Goal: Task Accomplishment & Management: Complete application form

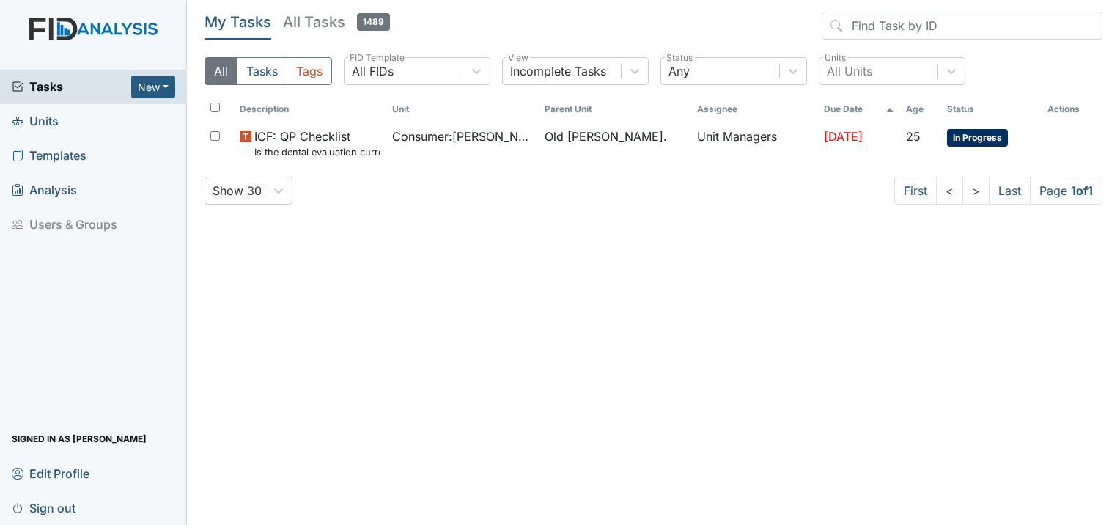
click at [41, 120] on span "Units" at bounding box center [35, 121] width 47 height 23
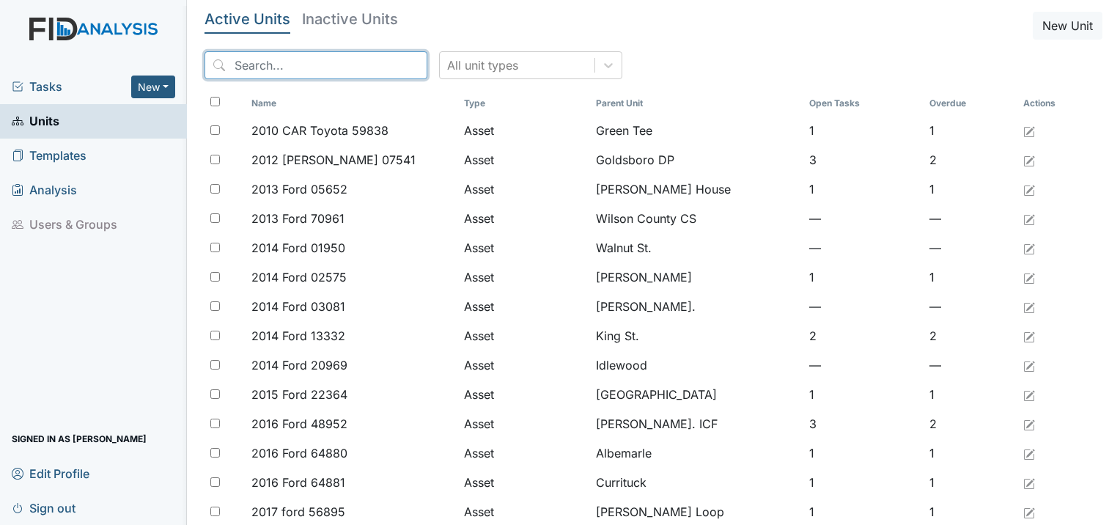
click at [313, 70] on input "search" at bounding box center [316, 65] width 223 height 28
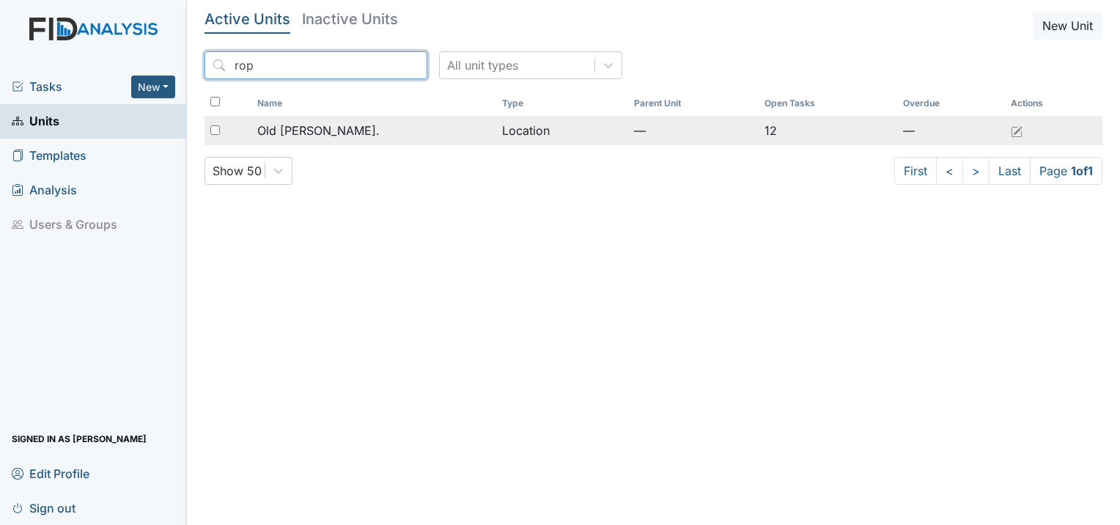
type input "rop"
click at [284, 138] on span "Old [PERSON_NAME]." at bounding box center [318, 131] width 122 height 18
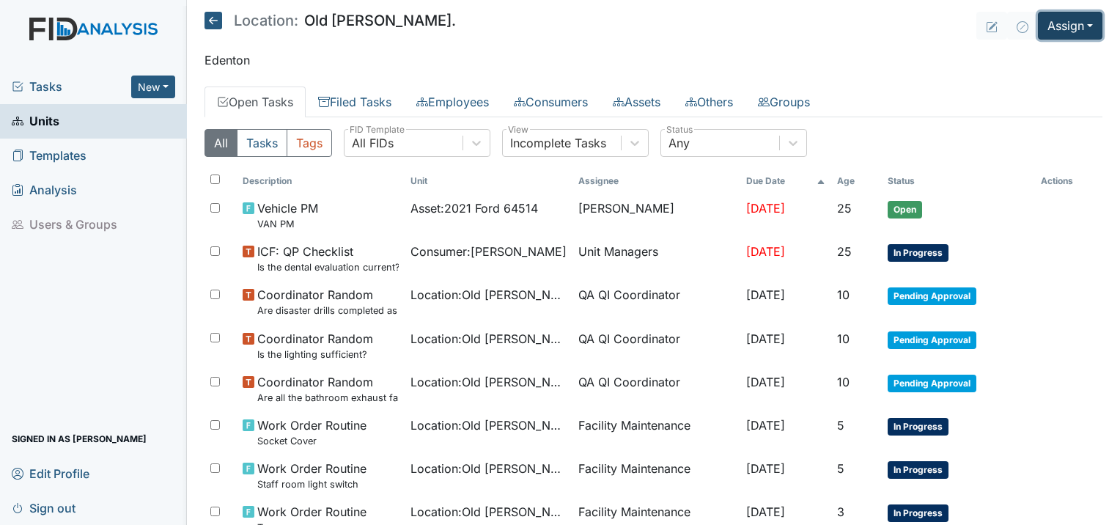
click at [1057, 31] on button "Assign" at bounding box center [1070, 26] width 65 height 28
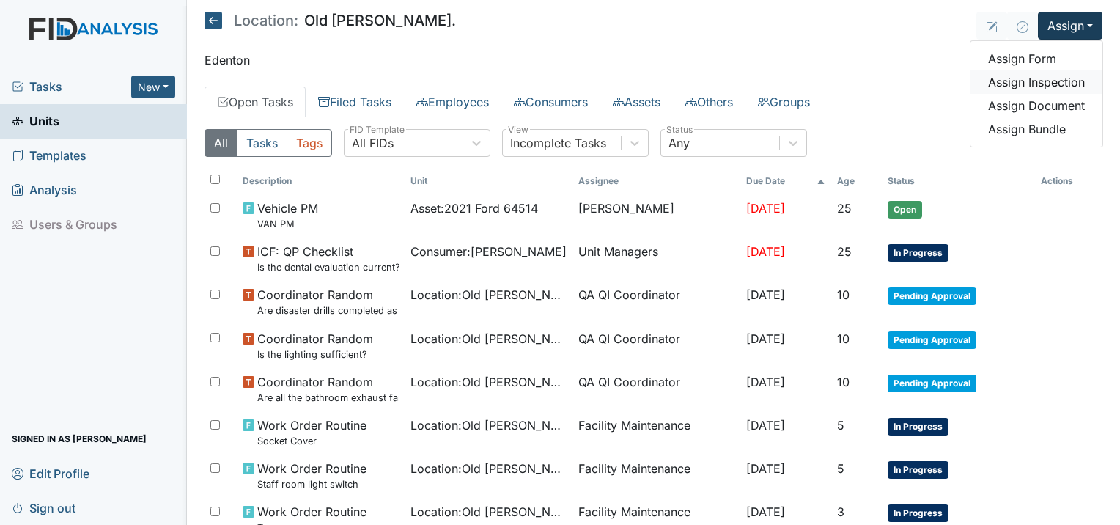
click at [1018, 82] on link "Assign Inspection" at bounding box center [1037, 81] width 132 height 23
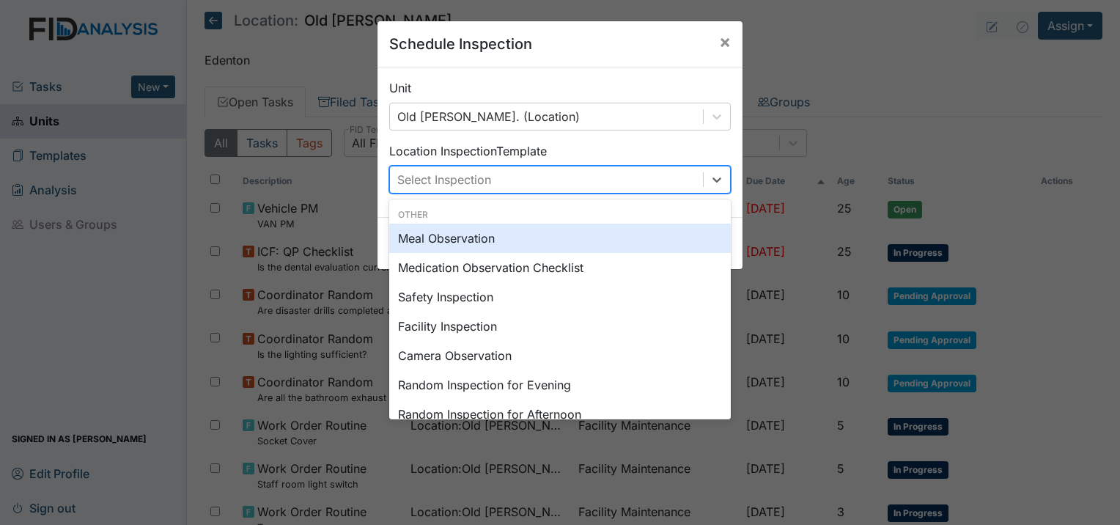
click at [562, 174] on div "Select Inspection" at bounding box center [546, 179] width 313 height 26
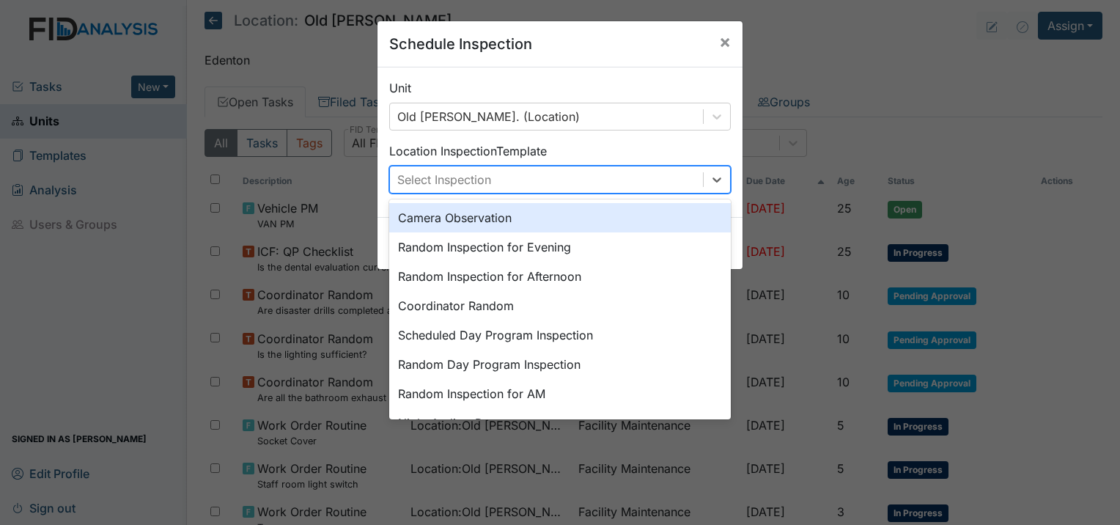
scroll to position [252, 0]
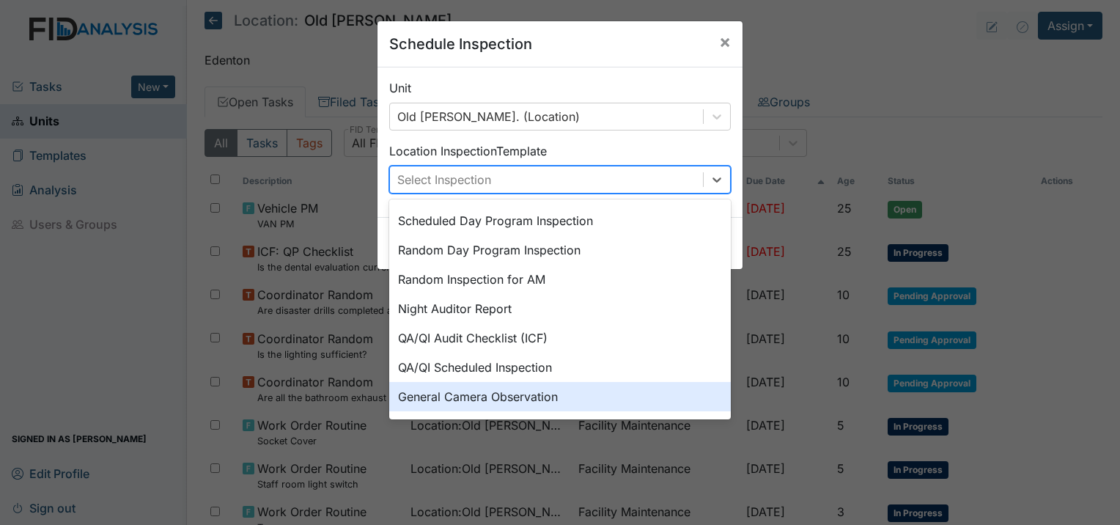
click at [520, 400] on div "General Camera Observation" at bounding box center [560, 396] width 342 height 29
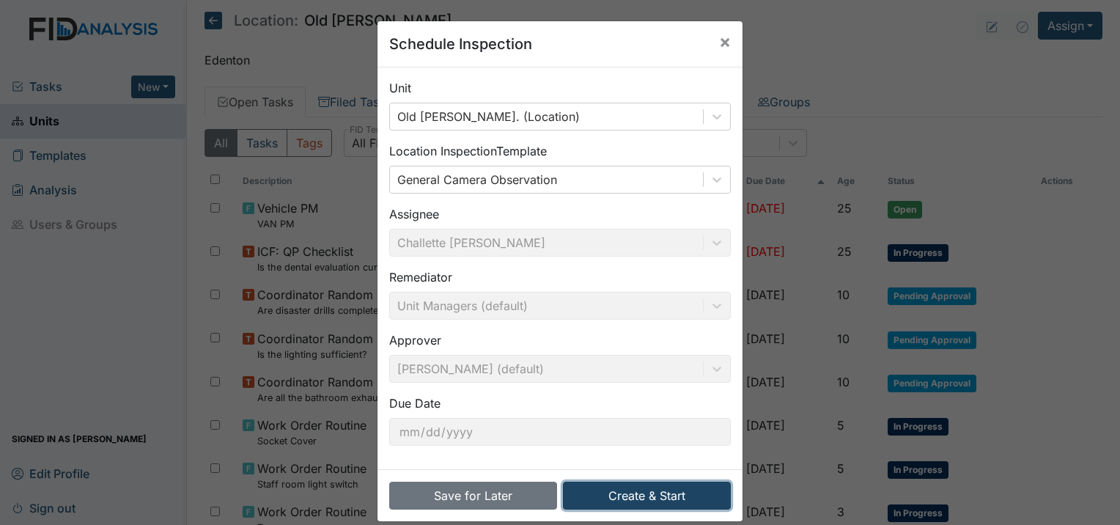
click at [640, 488] on button "Create & Start" at bounding box center [647, 496] width 168 height 28
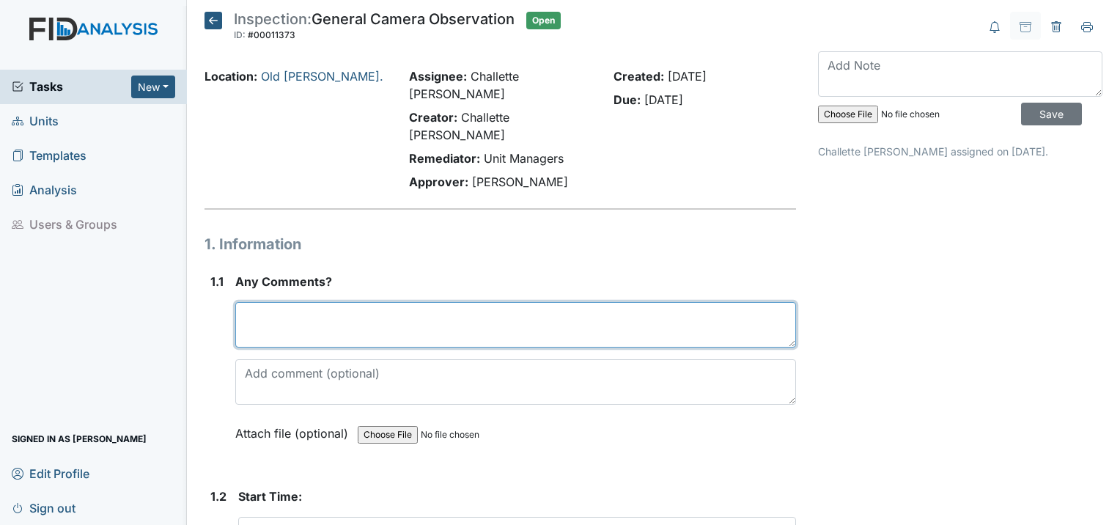
click at [340, 304] on textarea at bounding box center [515, 324] width 561 height 45
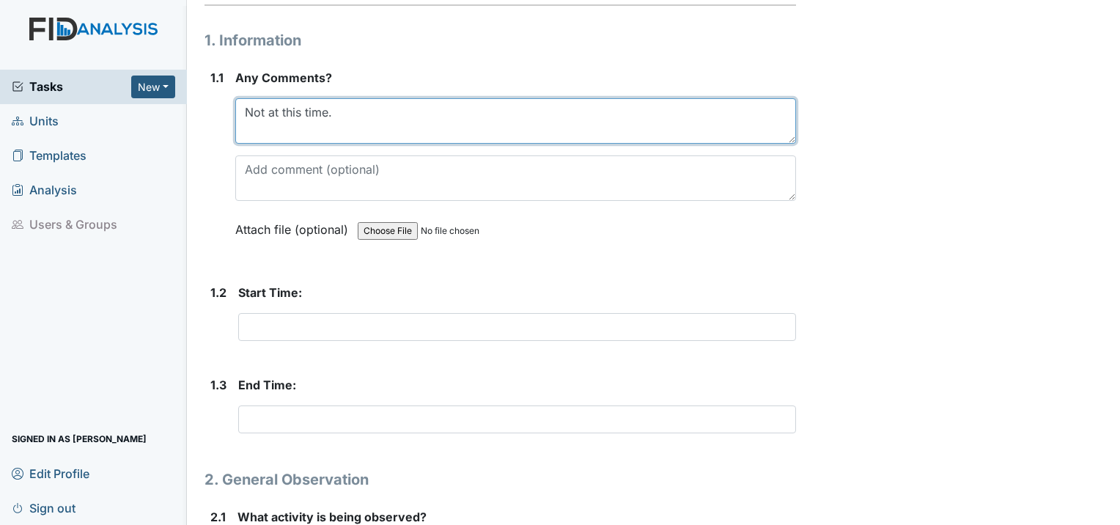
scroll to position [220, 0]
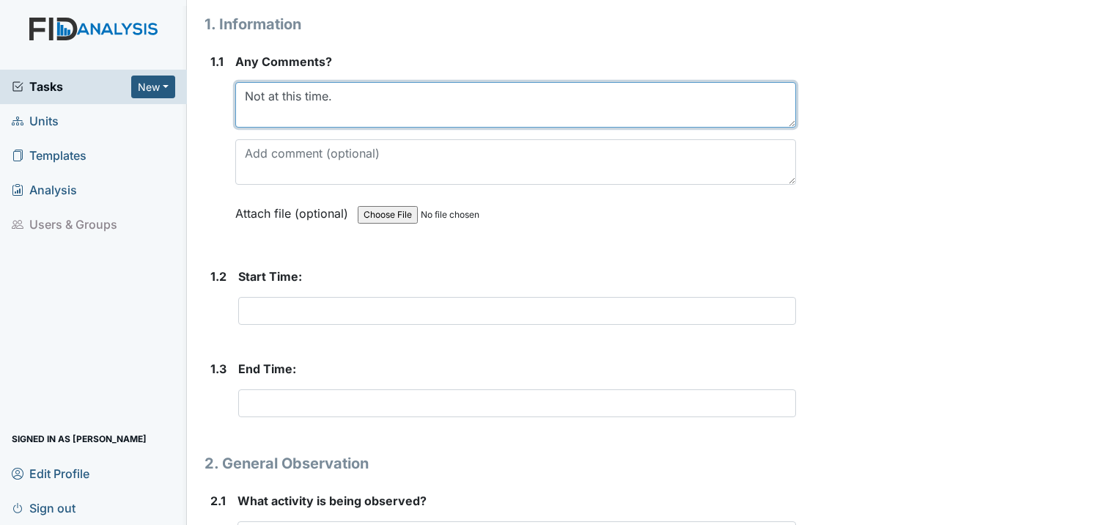
type textarea "Not at this time."
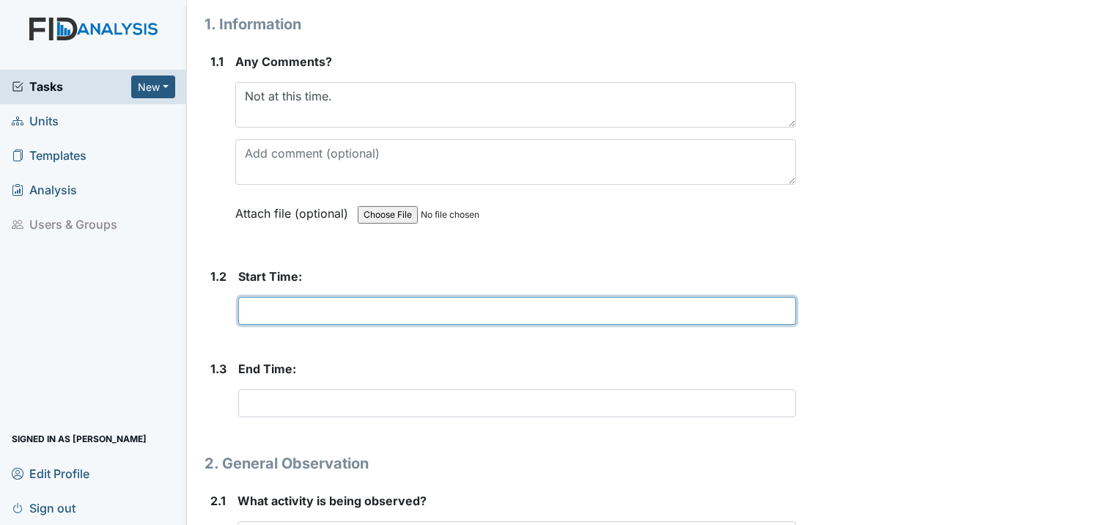
click at [265, 297] on input "text" at bounding box center [517, 311] width 558 height 28
type input "6:30"
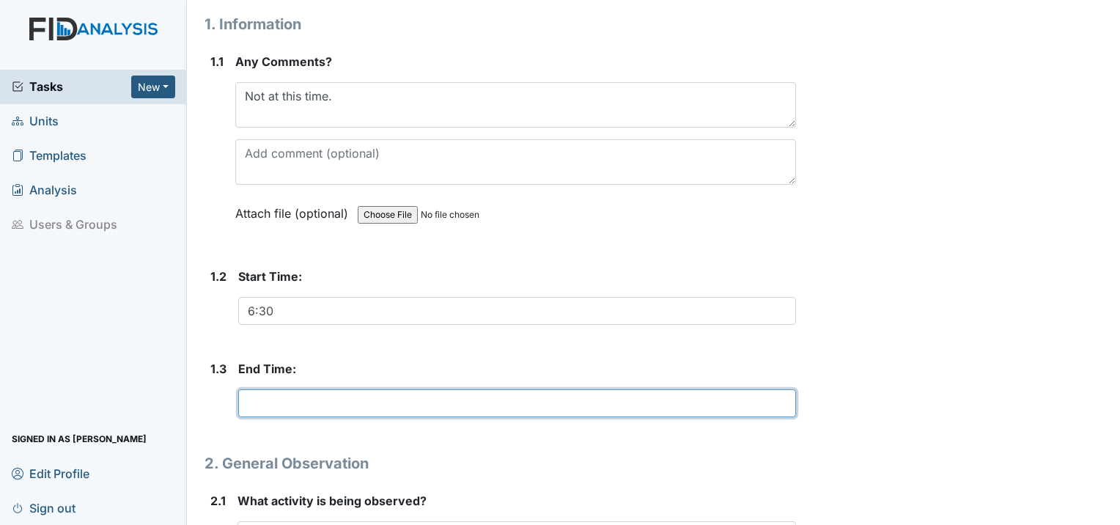
click at [268, 389] on input "text" at bounding box center [517, 403] width 558 height 28
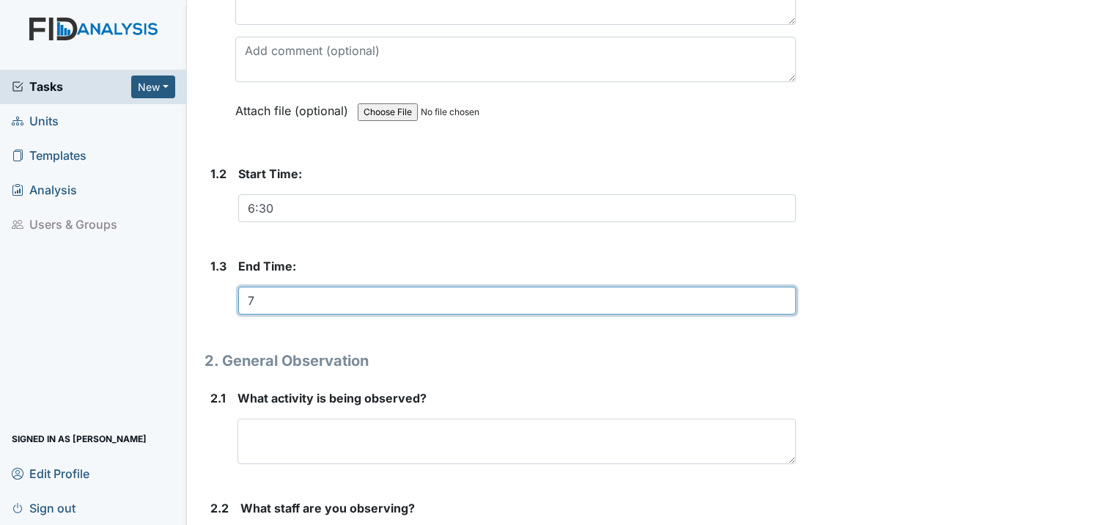
scroll to position [367, 0]
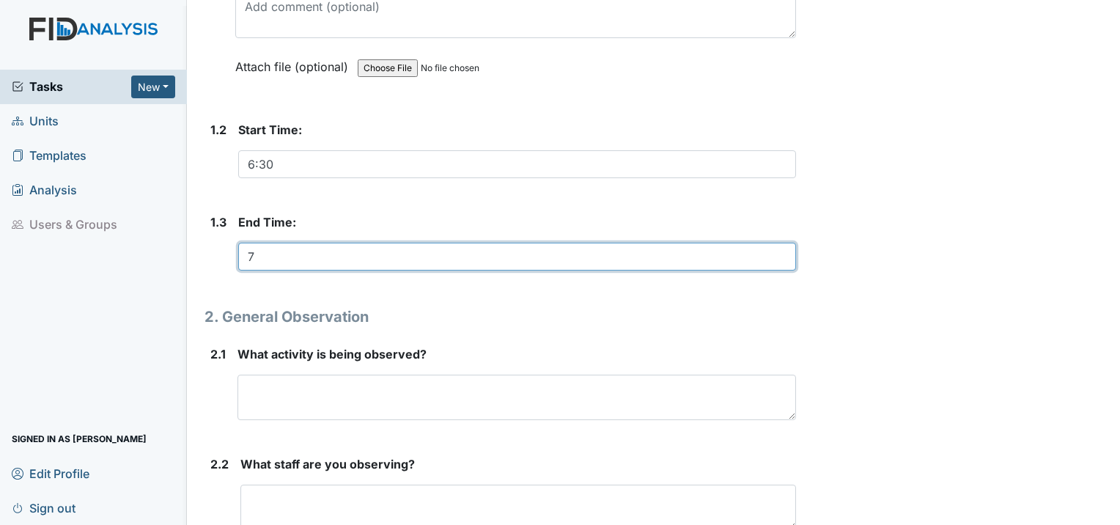
type input "7"
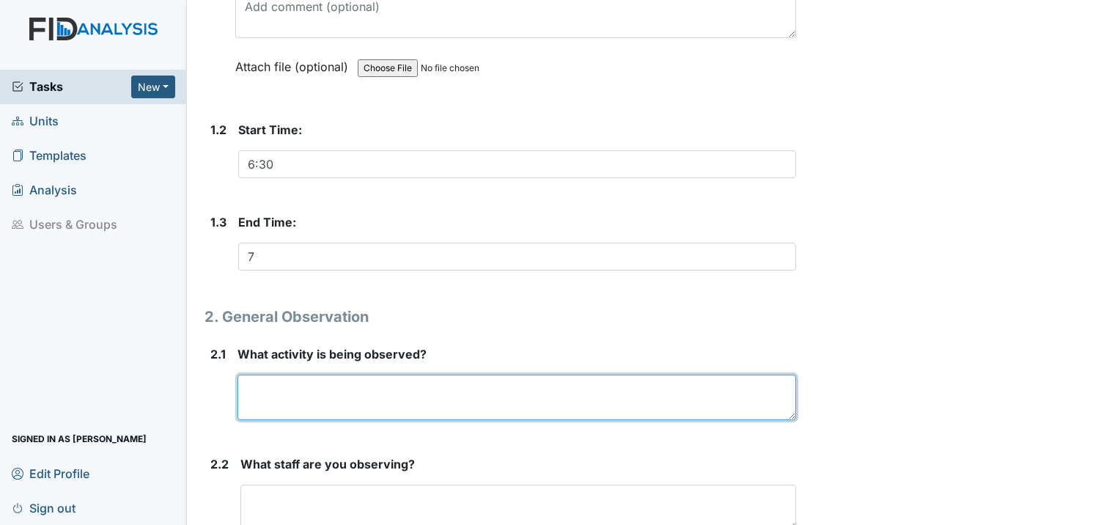
click at [309, 375] on textarea at bounding box center [517, 397] width 559 height 45
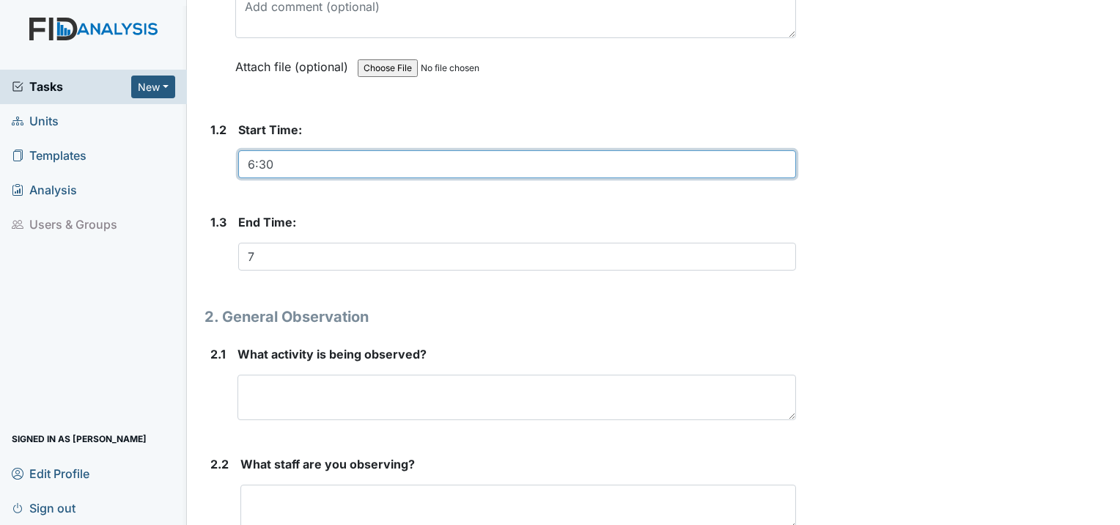
click at [278, 150] on input "6:30" at bounding box center [517, 164] width 558 height 28
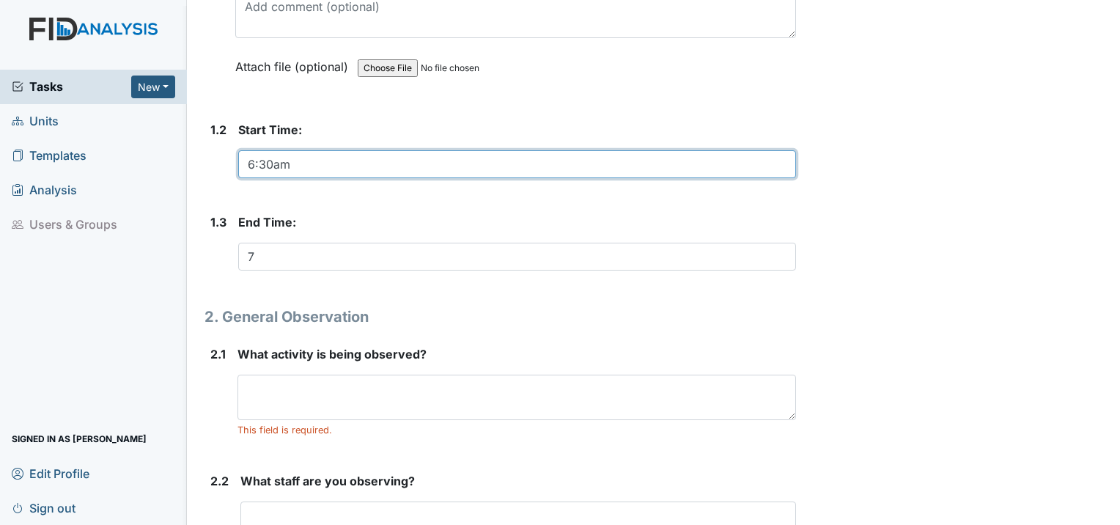
type input "6:30am"
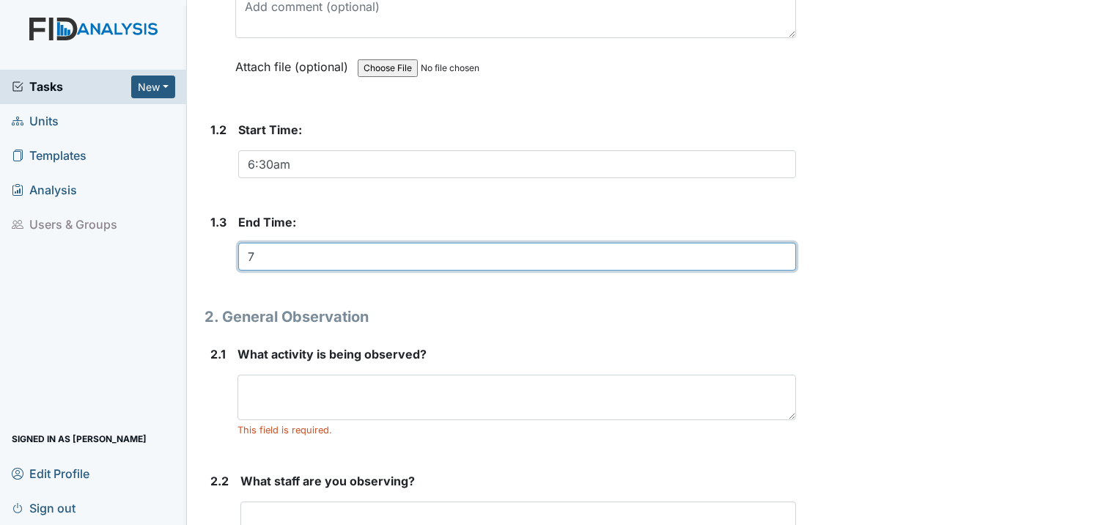
click at [255, 243] on input "7" at bounding box center [517, 257] width 558 height 28
type input "7am"
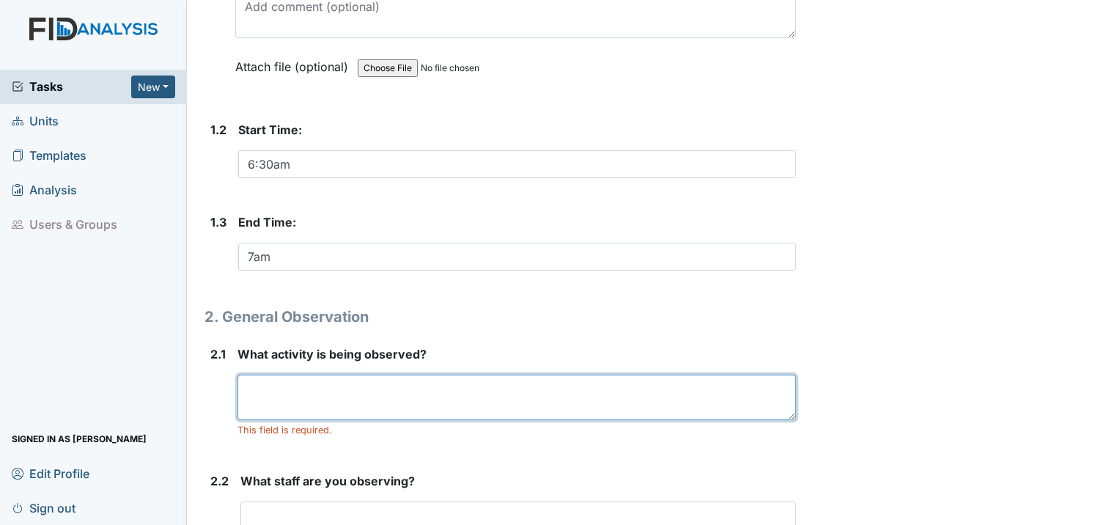
click at [320, 375] on textarea at bounding box center [517, 397] width 559 height 45
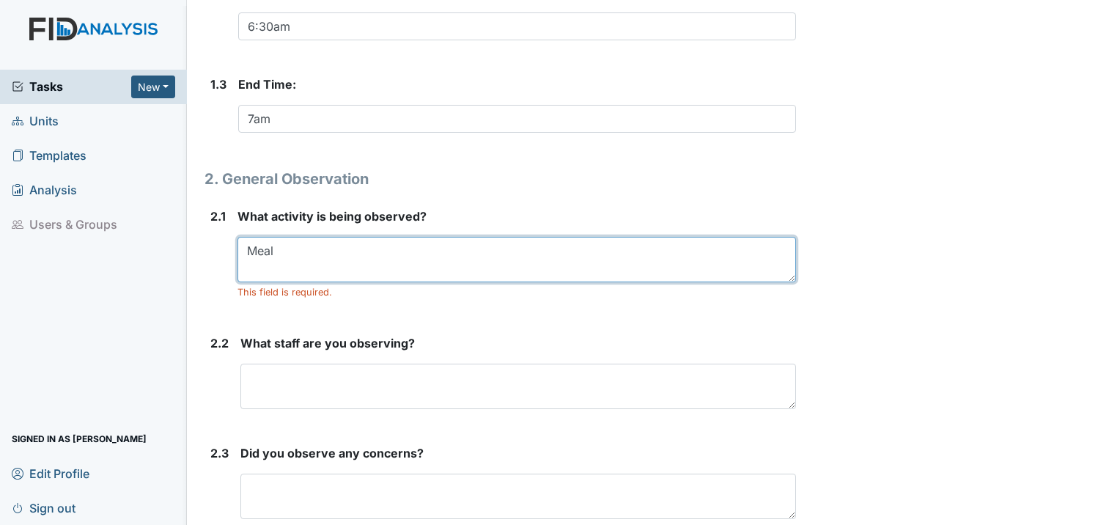
scroll to position [513, 0]
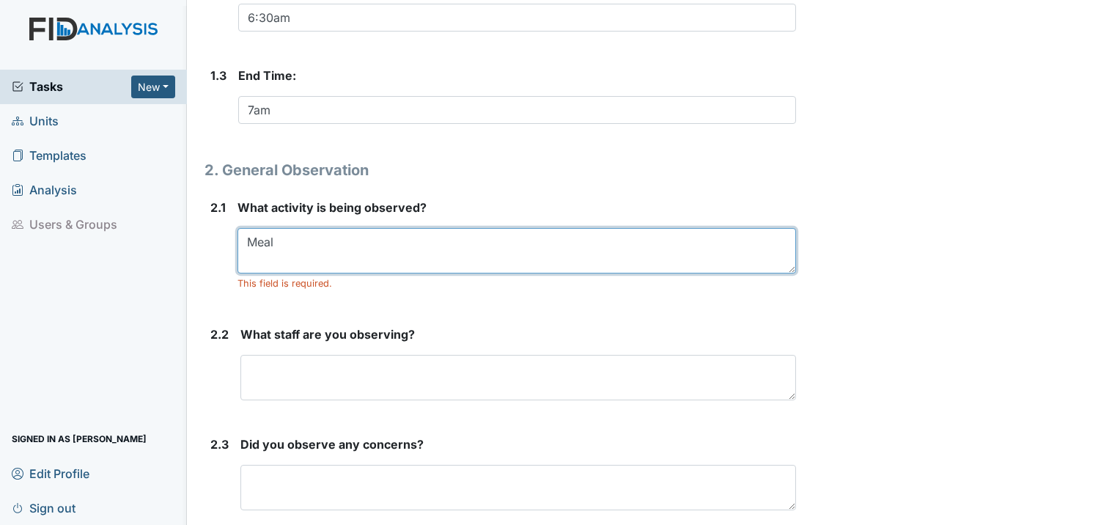
type textarea "Meal"
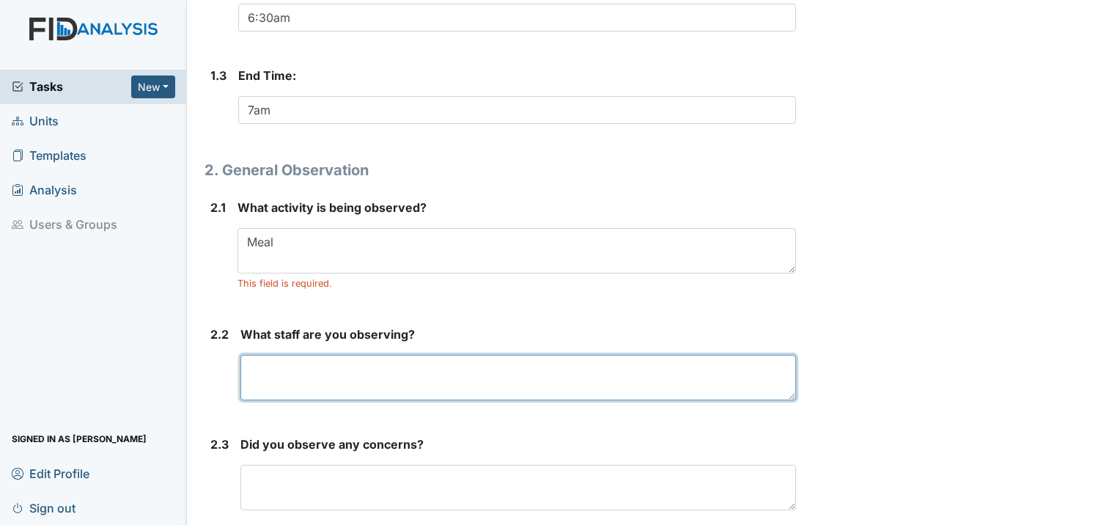
click at [342, 355] on textarea at bounding box center [518, 377] width 556 height 45
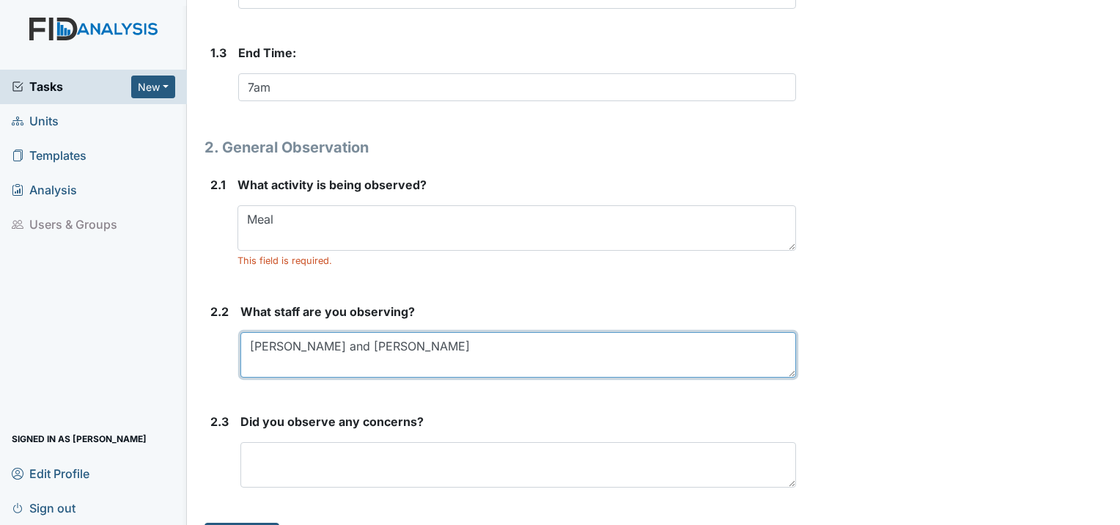
type textarea "Mary and Rickesha"
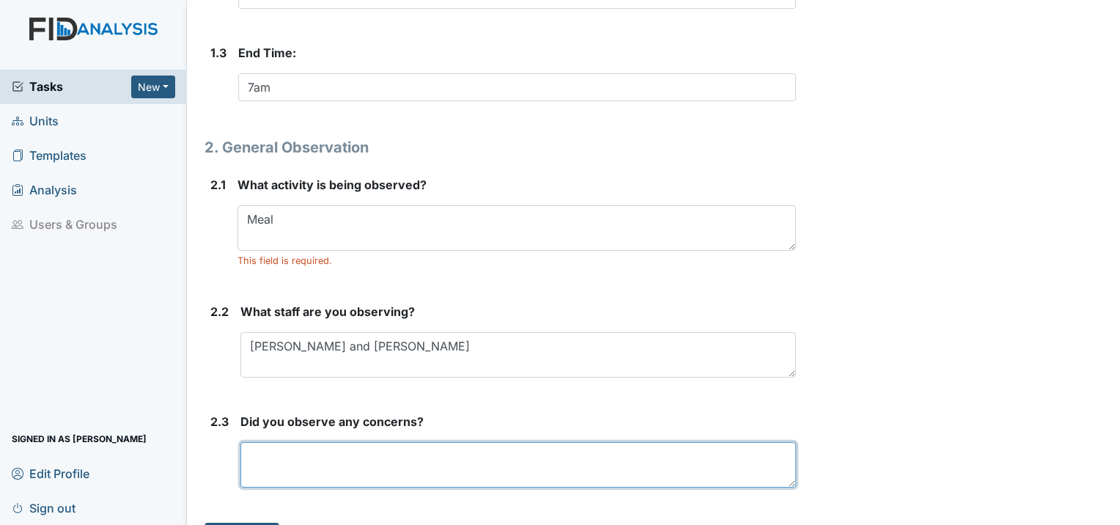
click at [369, 442] on textarea at bounding box center [518, 464] width 556 height 45
type textarea "No concerns at this time."
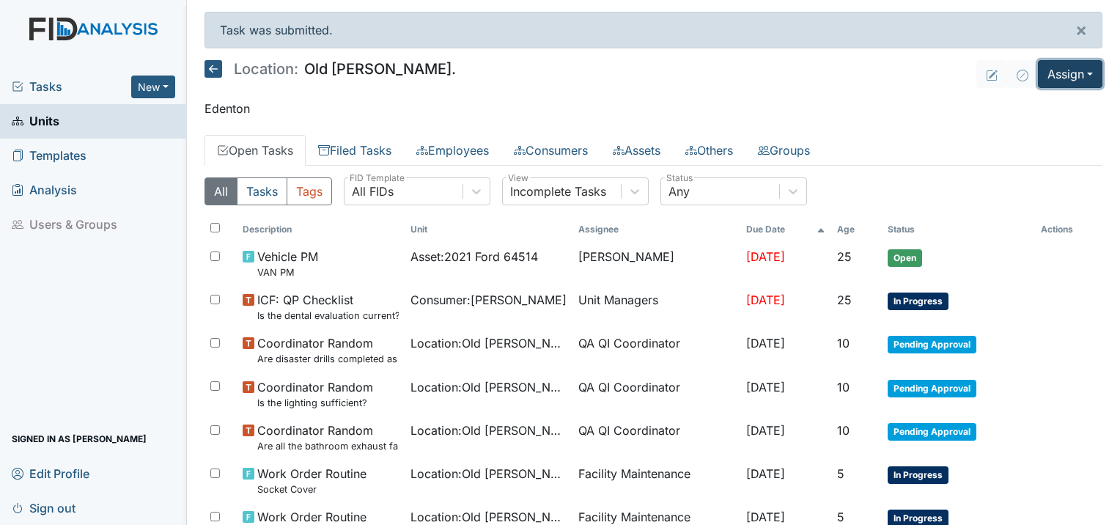
click at [1068, 73] on button "Assign" at bounding box center [1070, 74] width 65 height 28
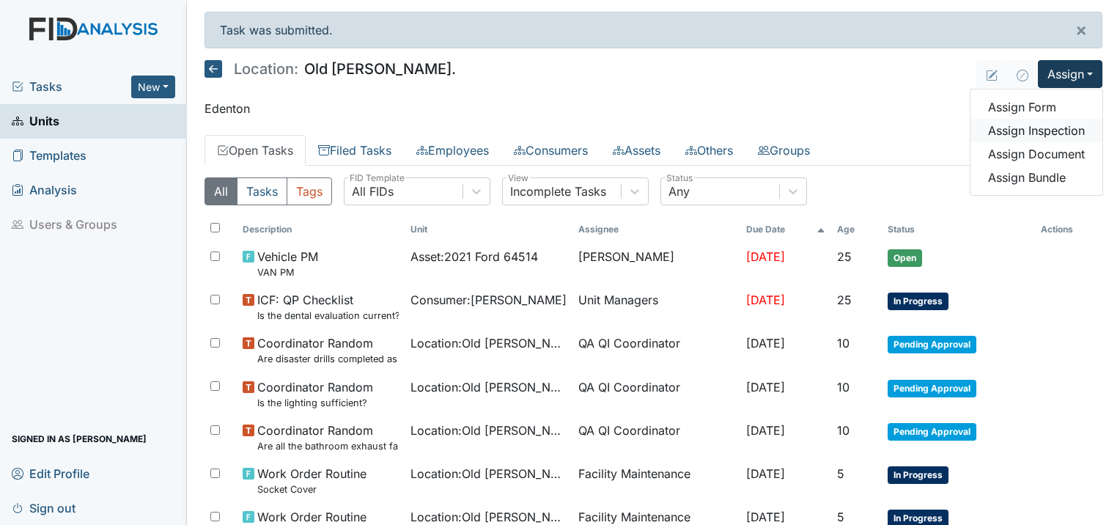
click at [1023, 129] on link "Assign Inspection" at bounding box center [1037, 130] width 132 height 23
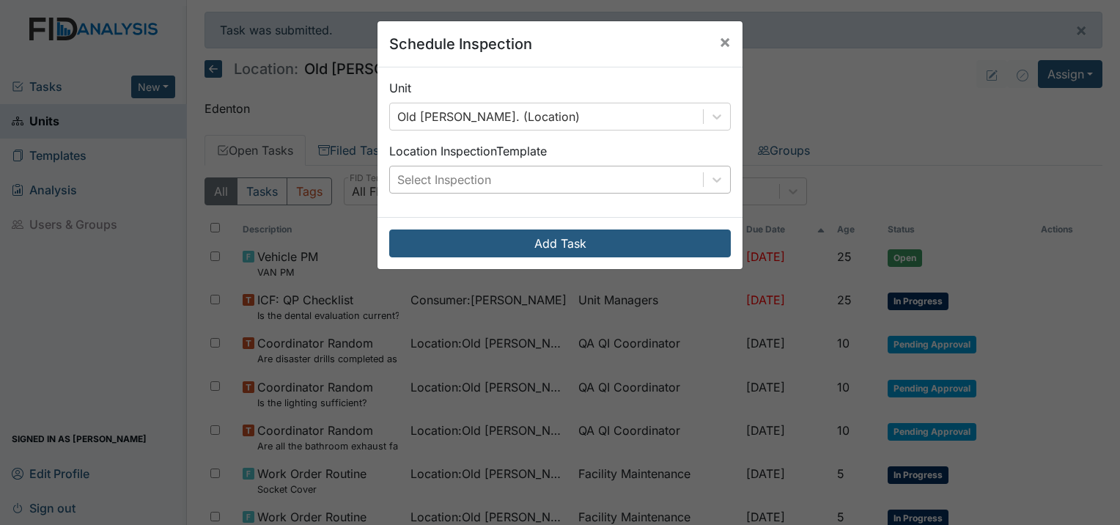
click at [445, 173] on div "Select Inspection" at bounding box center [444, 180] width 94 height 18
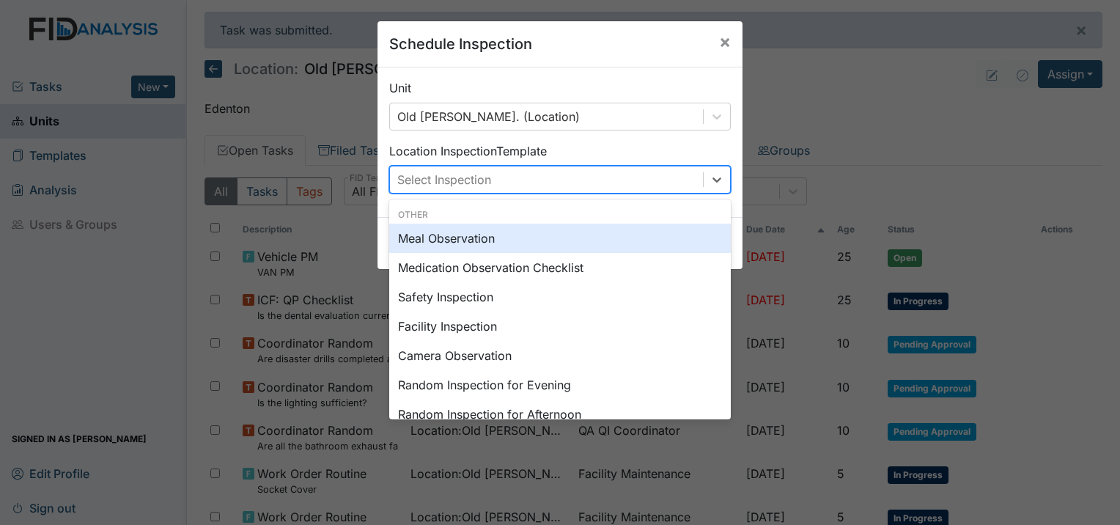
click at [449, 238] on div "Meal Observation" at bounding box center [560, 238] width 342 height 29
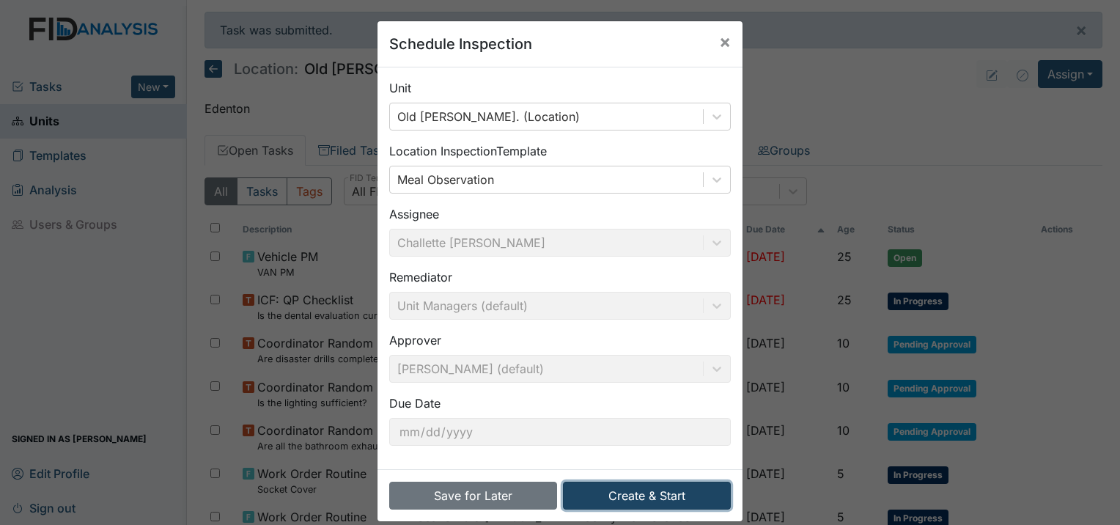
drag, startPoint x: 609, startPoint y: 497, endPoint x: 605, endPoint y: 490, distance: 8.6
click at [607, 490] on button "Create & Start" at bounding box center [647, 496] width 168 height 28
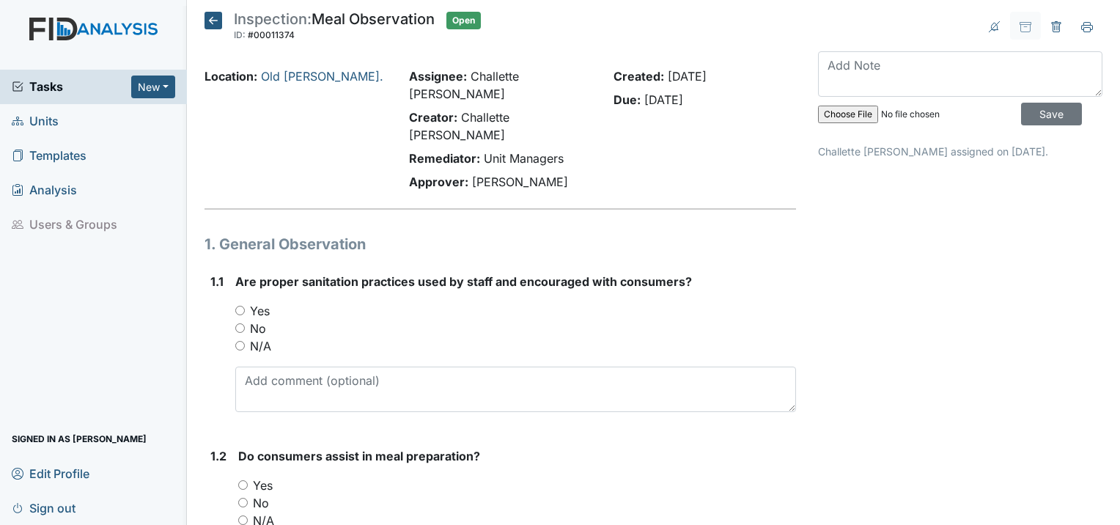
click at [240, 306] on input "Yes" at bounding box center [240, 311] width 10 height 10
radio input "true"
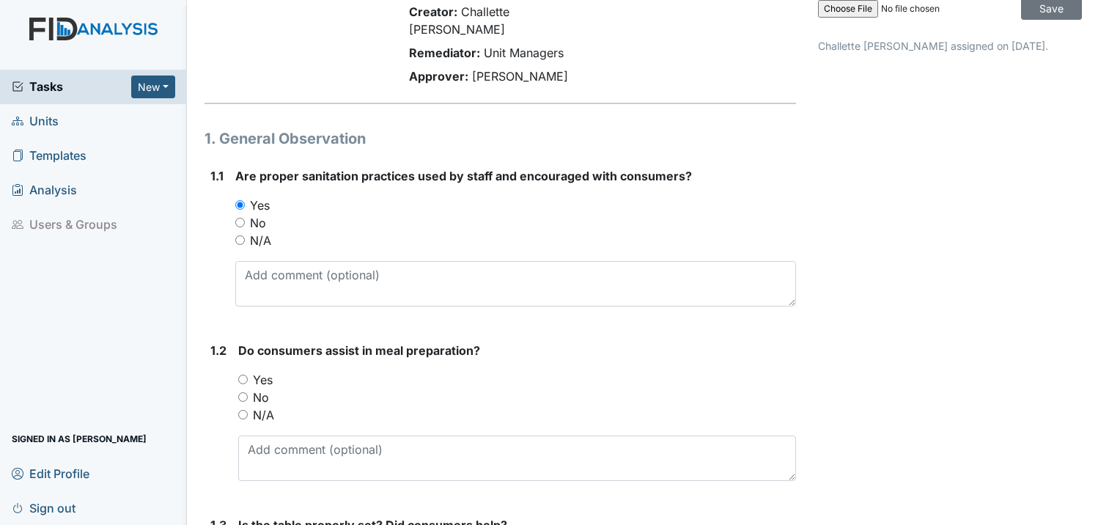
scroll to position [220, 0]
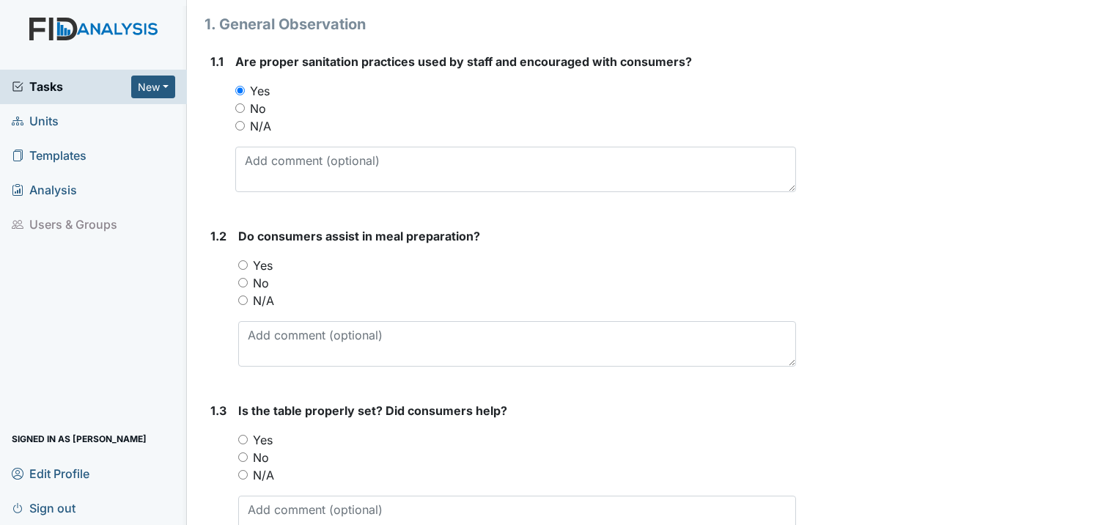
click at [238, 260] on input "Yes" at bounding box center [243, 265] width 10 height 10
radio input "true"
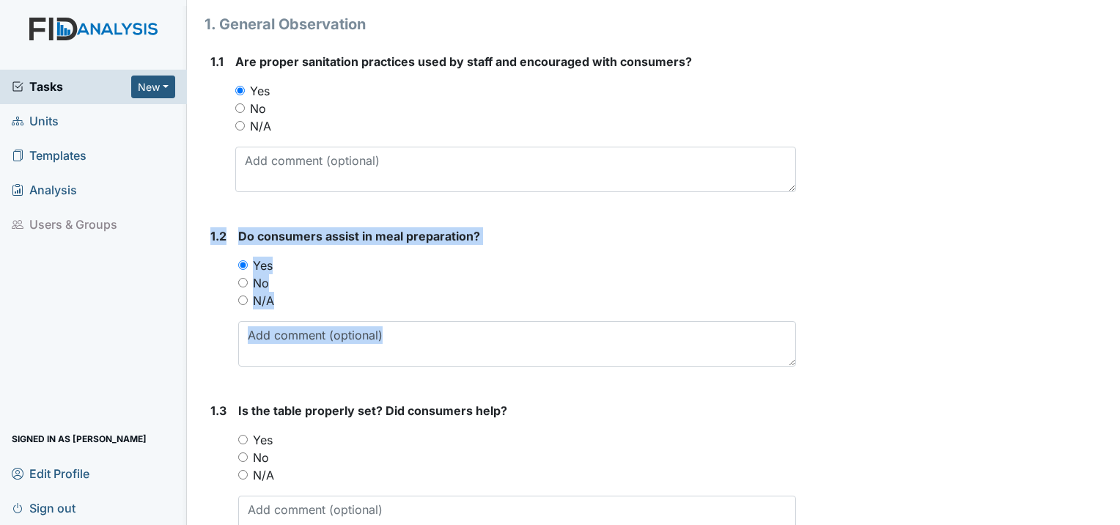
click at [191, 367] on main "Inspection: Meal Observation ID: #00011374 Open Autosaving... Location: [GEOGRA…" at bounding box center [653, 262] width 933 height 525
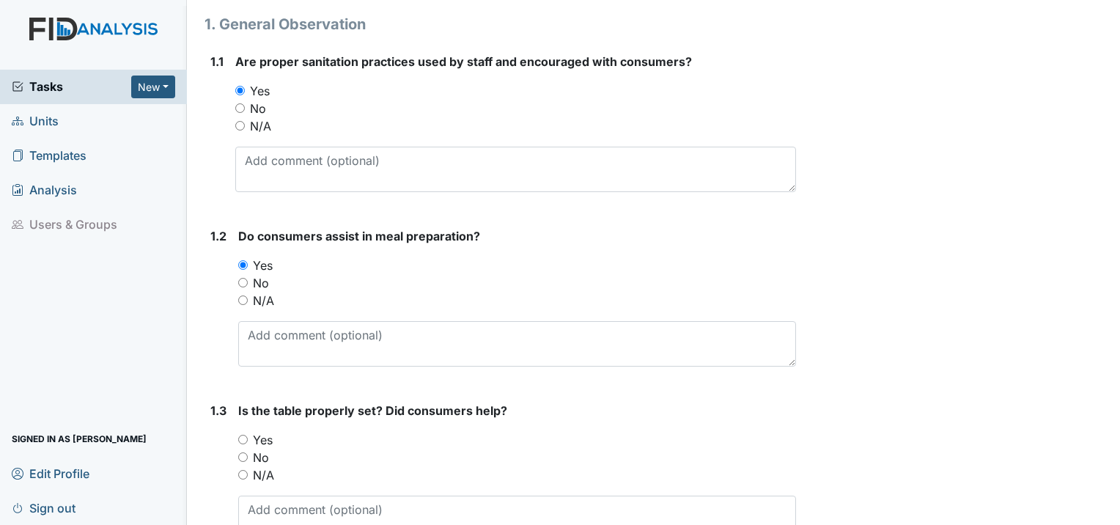
drag, startPoint x: 191, startPoint y: 367, endPoint x: 240, endPoint y: 399, distance: 58.2
click at [238, 402] on div "1.3 Is the table properly set? Did consumers help? You must select one of the b…" at bounding box center [501, 477] width 592 height 151
click at [243, 435] on input "Yes" at bounding box center [243, 440] width 10 height 10
radio input "true"
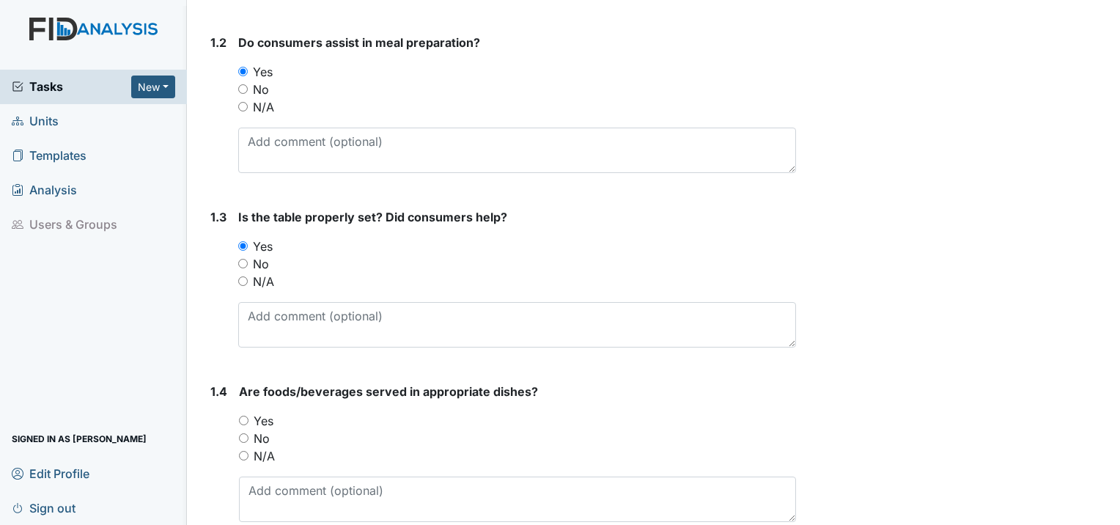
scroll to position [440, 0]
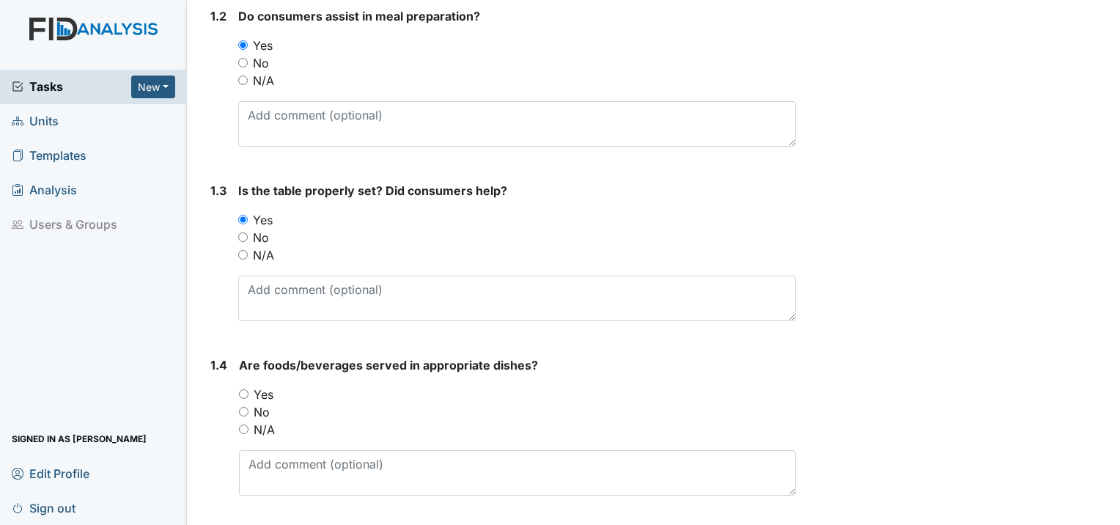
click at [243, 389] on input "Yes" at bounding box center [244, 394] width 10 height 10
radio input "true"
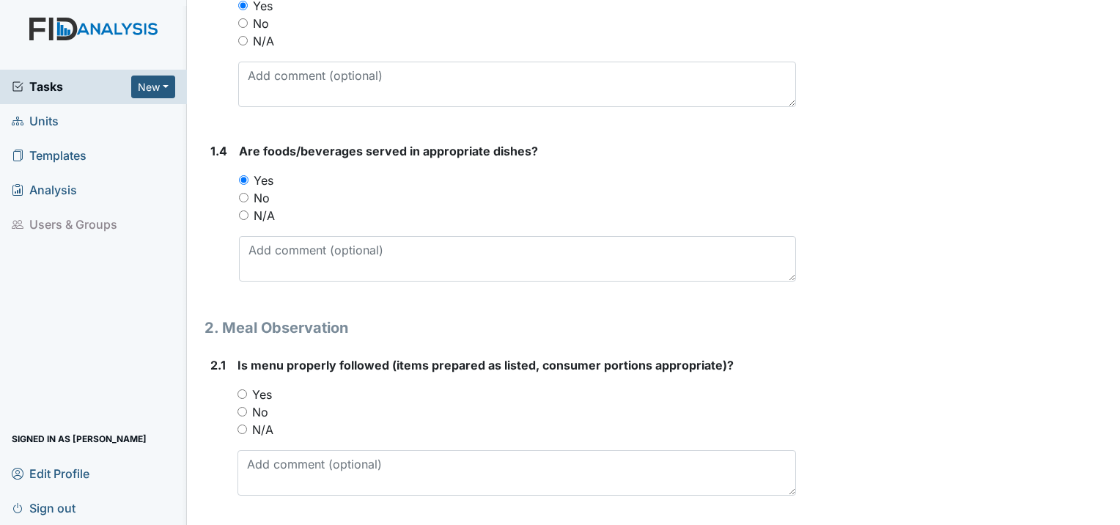
scroll to position [660, 0]
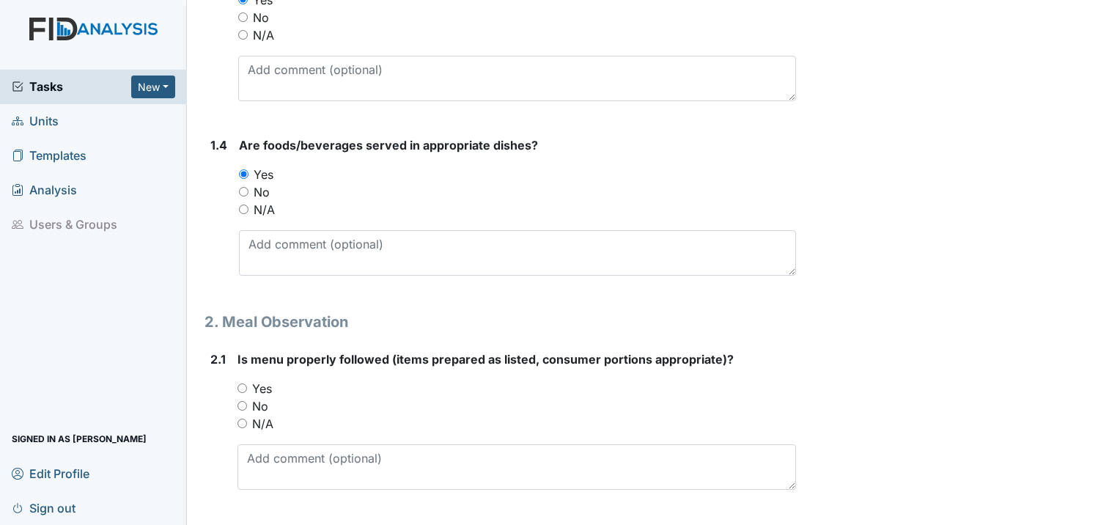
click at [245, 383] on input "Yes" at bounding box center [243, 388] width 10 height 10
radio input "true"
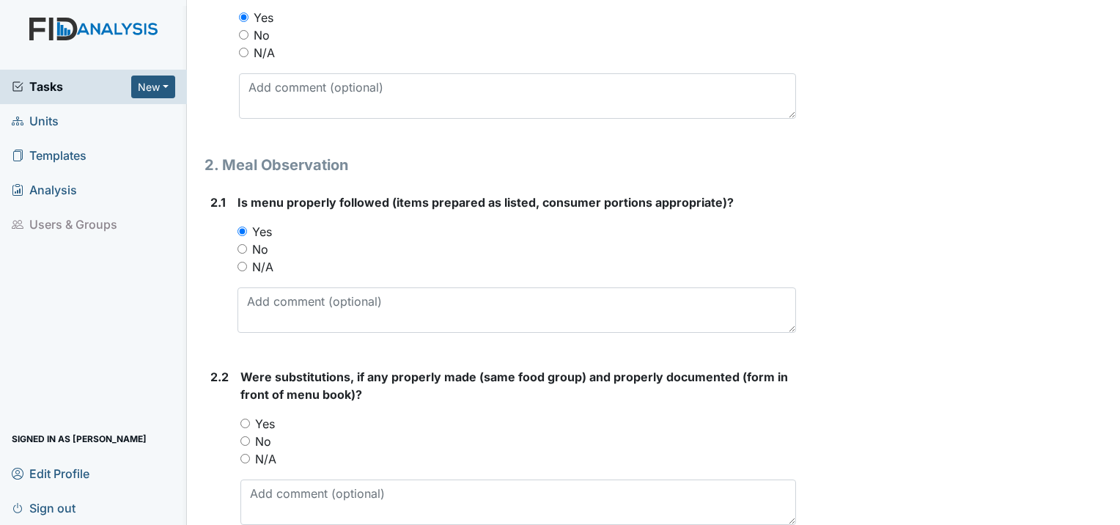
scroll to position [880, 0]
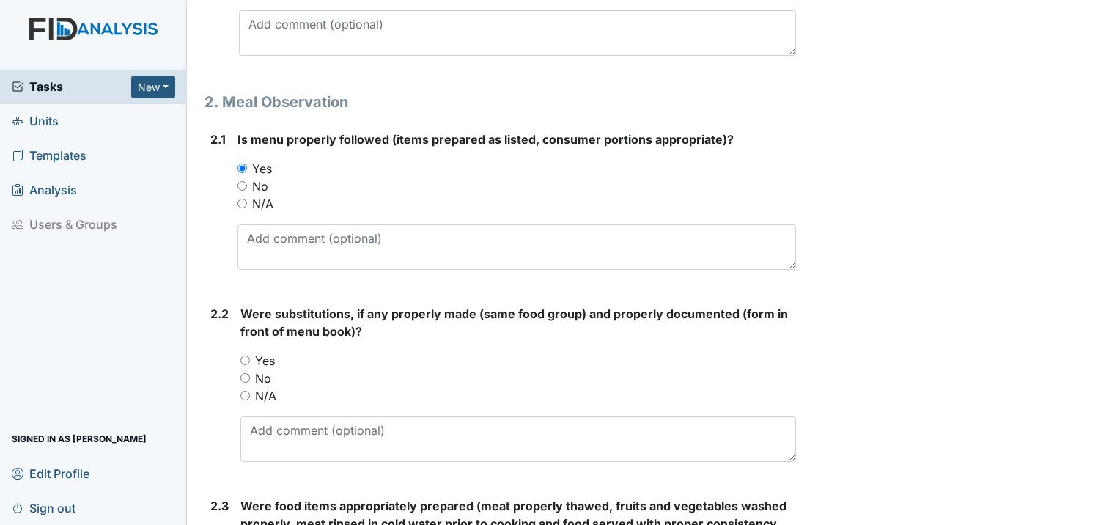
click at [240, 373] on input "No" at bounding box center [245, 378] width 10 height 10
radio input "true"
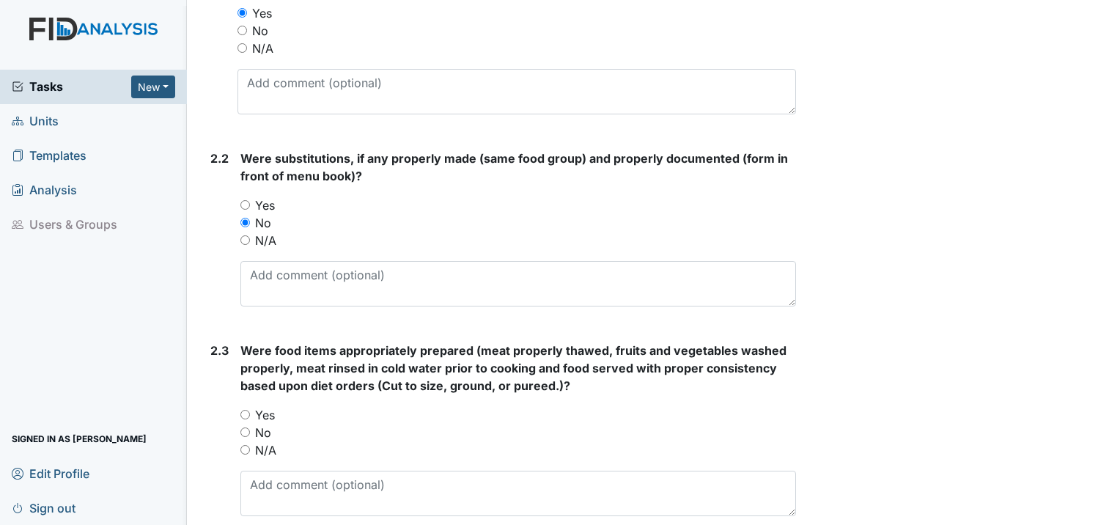
scroll to position [1100, 0]
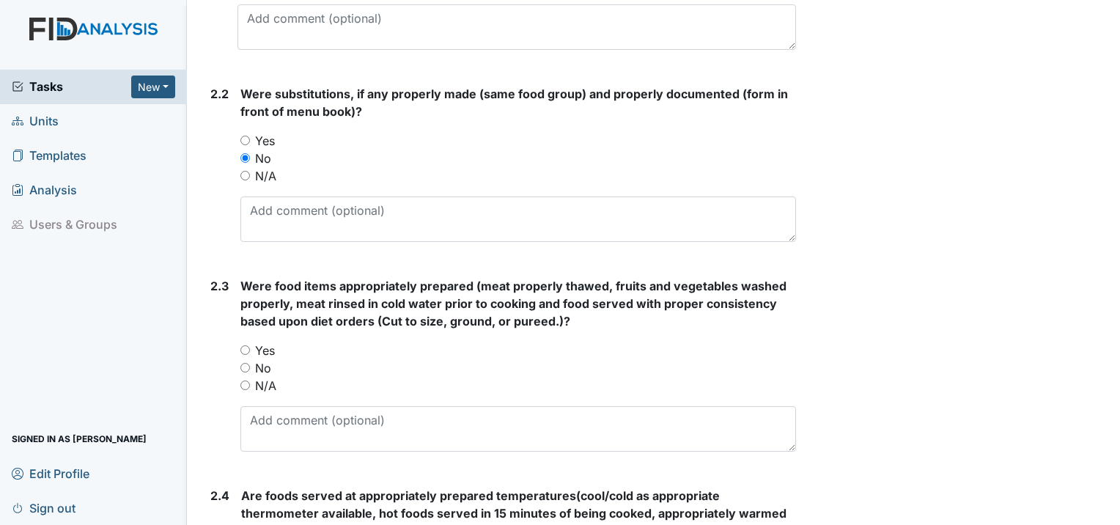
click at [251, 342] on div "Yes" at bounding box center [518, 351] width 556 height 18
click at [246, 345] on input "Yes" at bounding box center [245, 350] width 10 height 10
radio input "true"
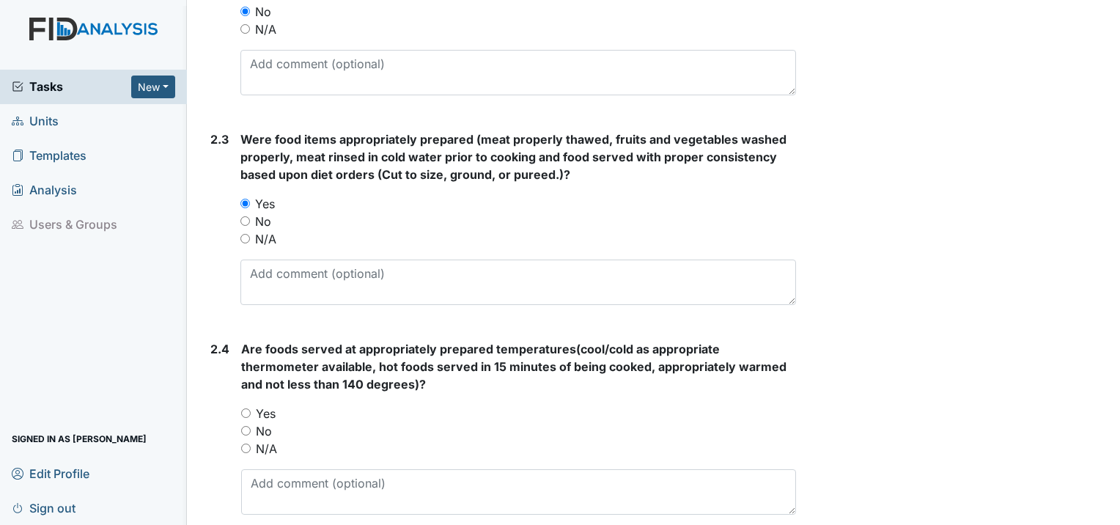
click at [249, 408] on input "Yes" at bounding box center [246, 413] width 10 height 10
radio input "true"
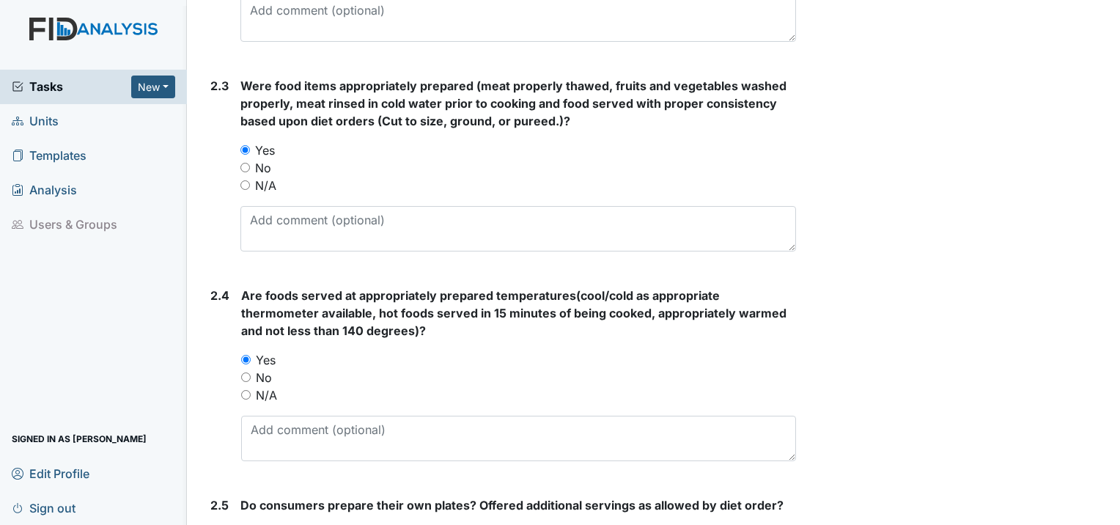
scroll to position [1466, 0]
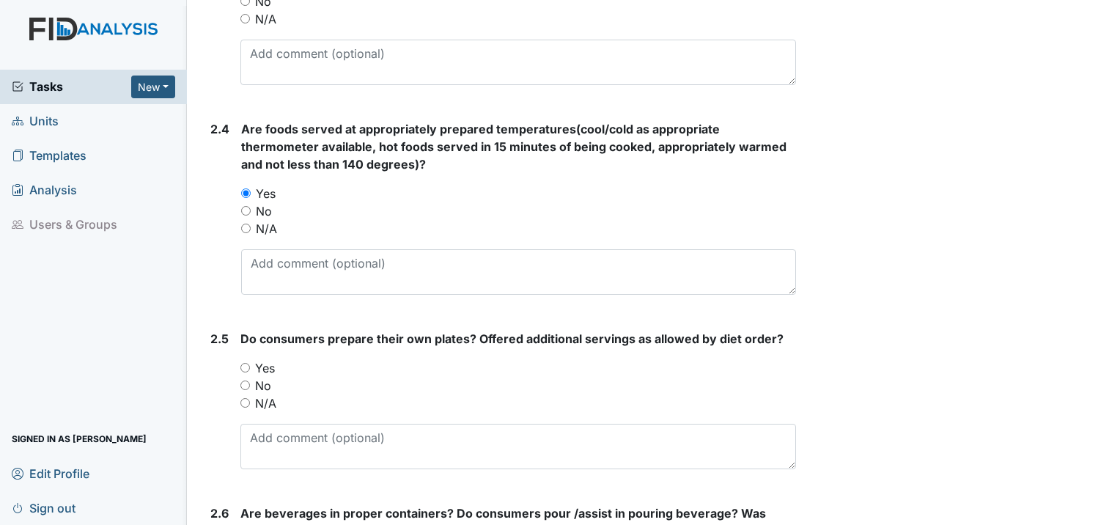
drag, startPoint x: 246, startPoint y: 330, endPoint x: 255, endPoint y: 335, distance: 10.8
click at [247, 363] on input "Yes" at bounding box center [245, 368] width 10 height 10
radio input "true"
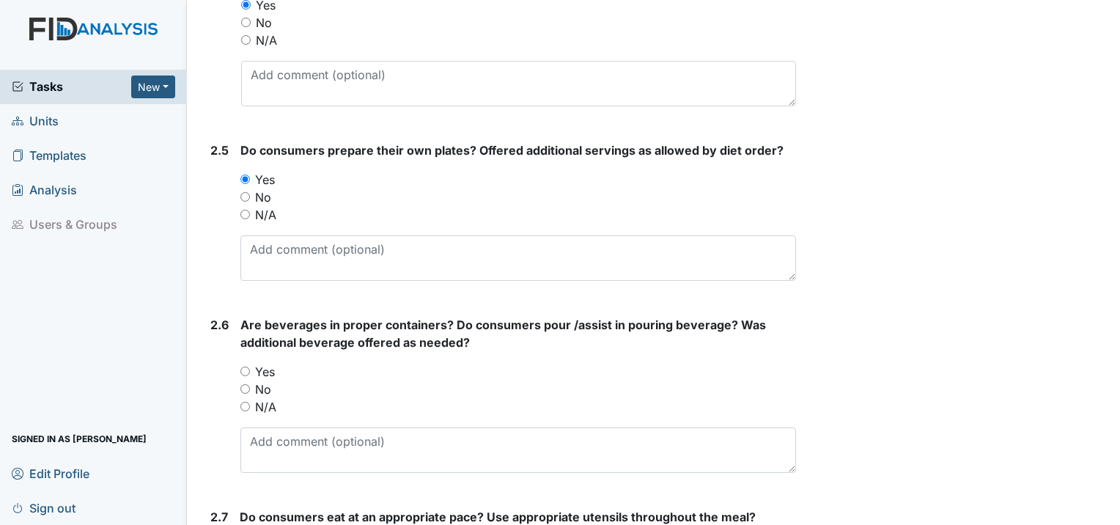
scroll to position [1686, 0]
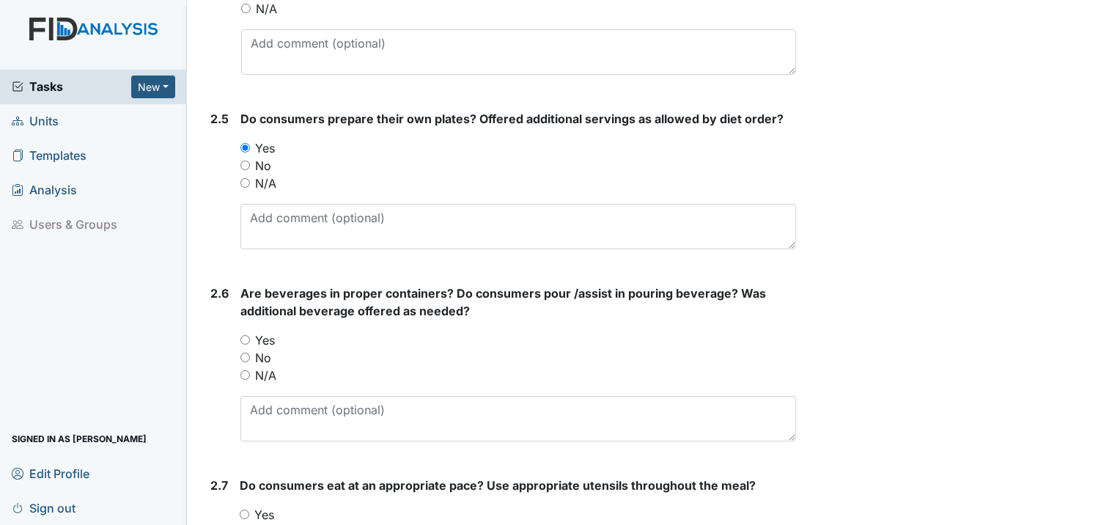
click at [244, 335] on input "Yes" at bounding box center [245, 340] width 10 height 10
radio input "true"
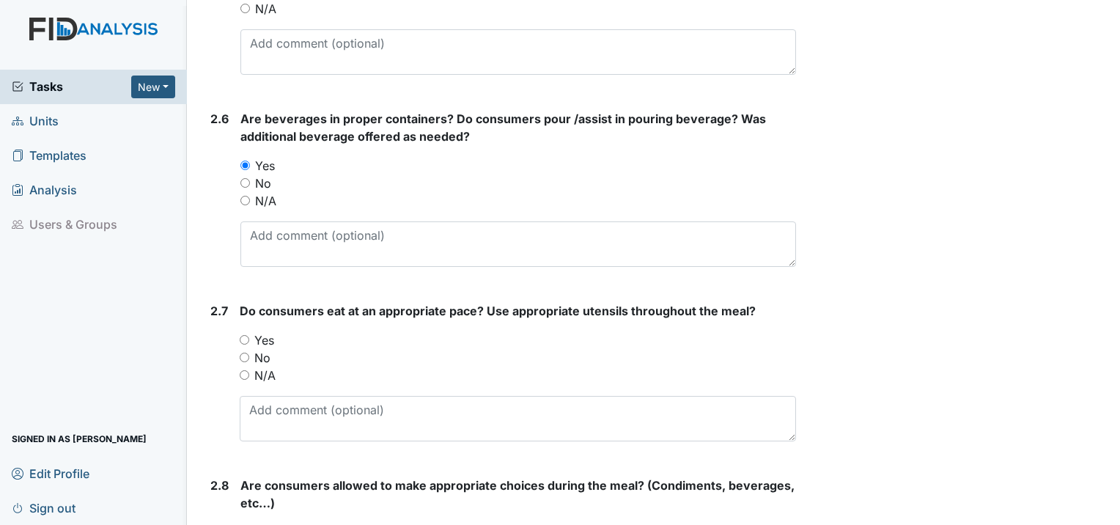
scroll to position [1906, 0]
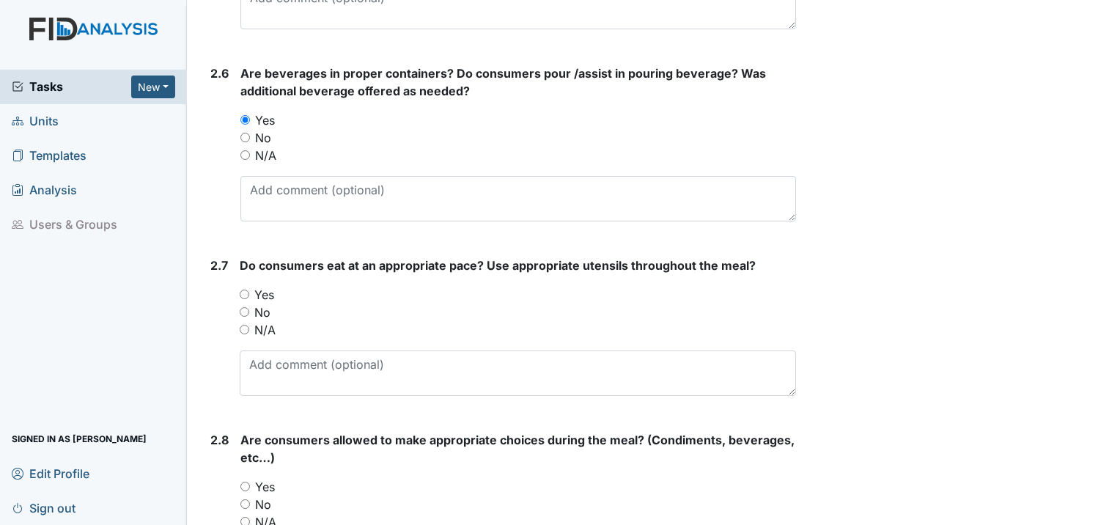
click at [240, 290] on input "Yes" at bounding box center [245, 295] width 10 height 10
radio input "true"
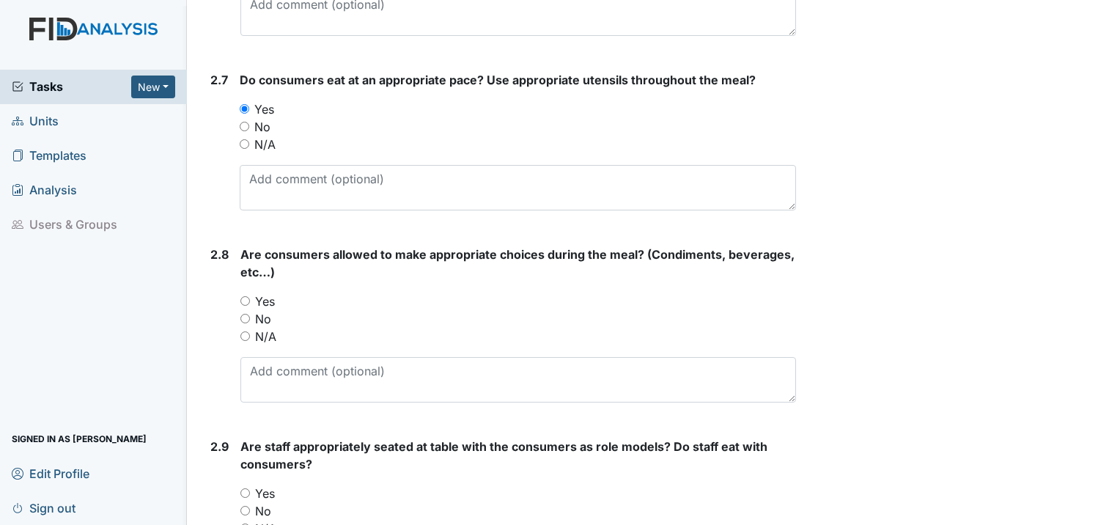
scroll to position [2126, 0]
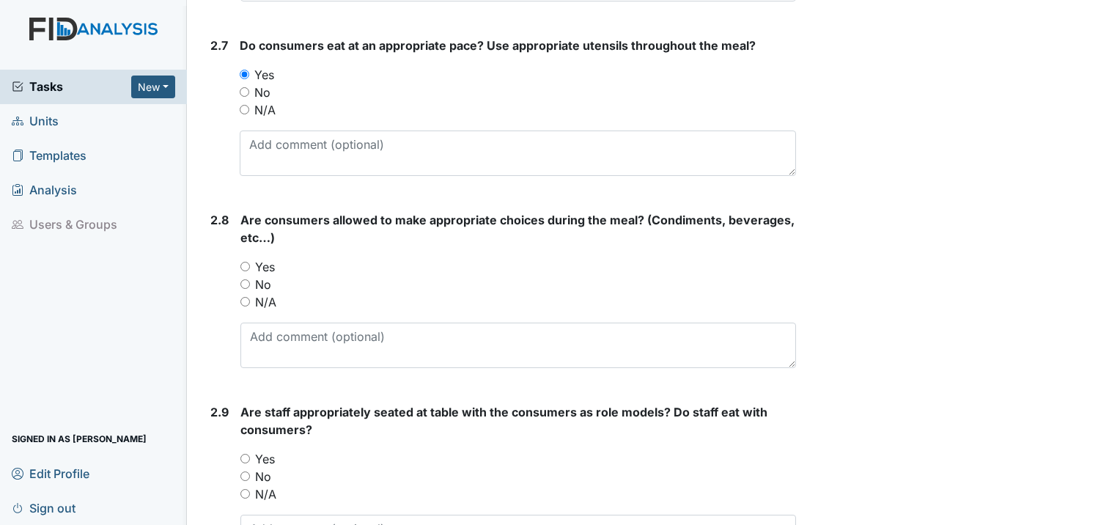
click at [246, 262] on input "Yes" at bounding box center [245, 267] width 10 height 10
radio input "true"
click at [240, 454] on input "Yes" at bounding box center [245, 459] width 10 height 10
radio input "true"
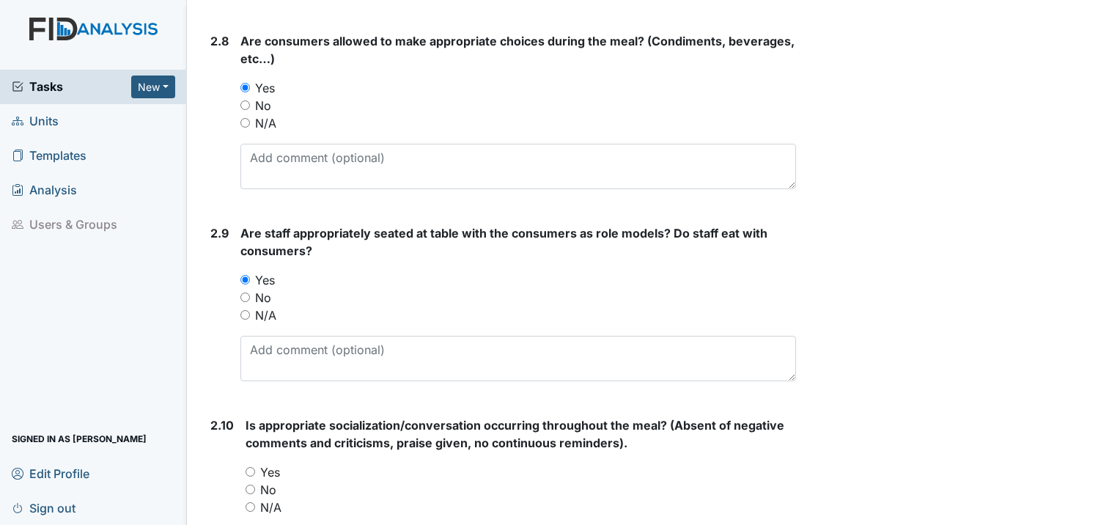
scroll to position [2346, 0]
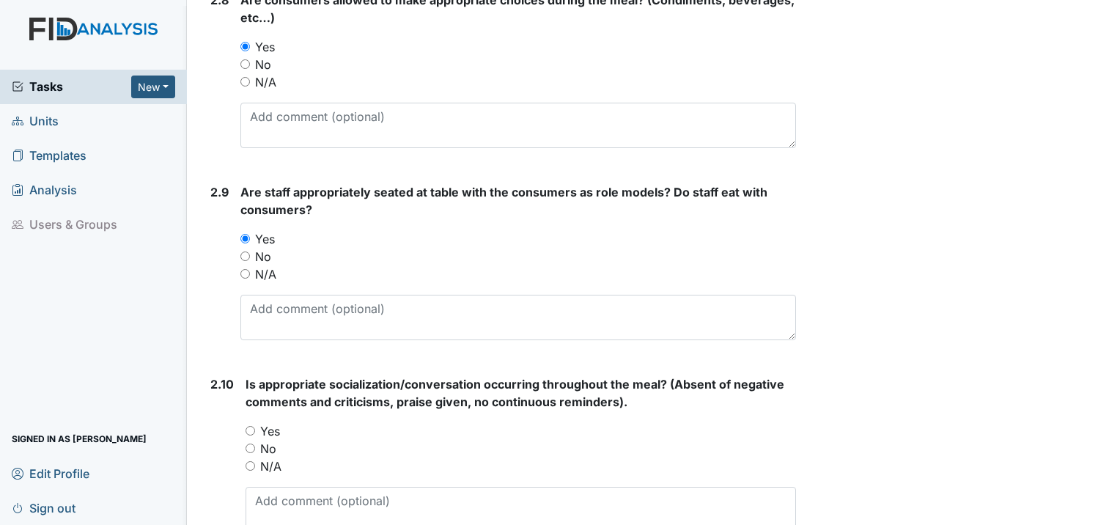
click at [249, 426] on input "Yes" at bounding box center [251, 431] width 10 height 10
radio input "true"
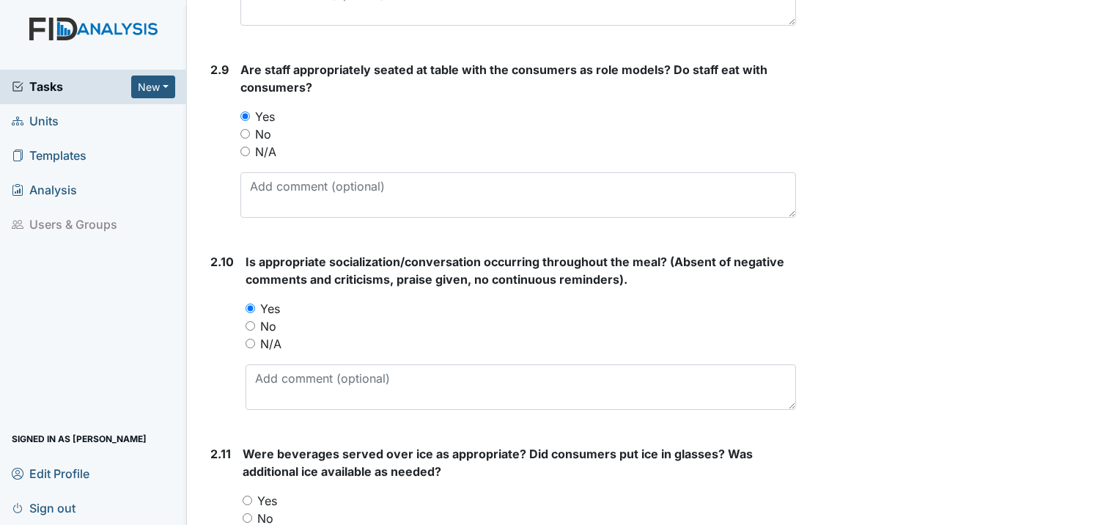
scroll to position [2566, 0]
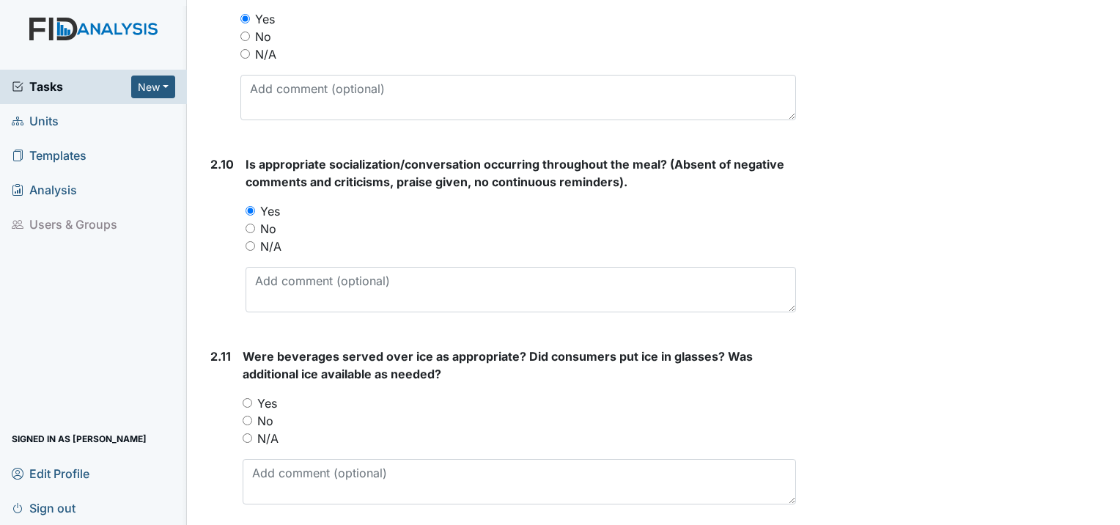
click at [247, 398] on input "Yes" at bounding box center [248, 403] width 10 height 10
radio input "true"
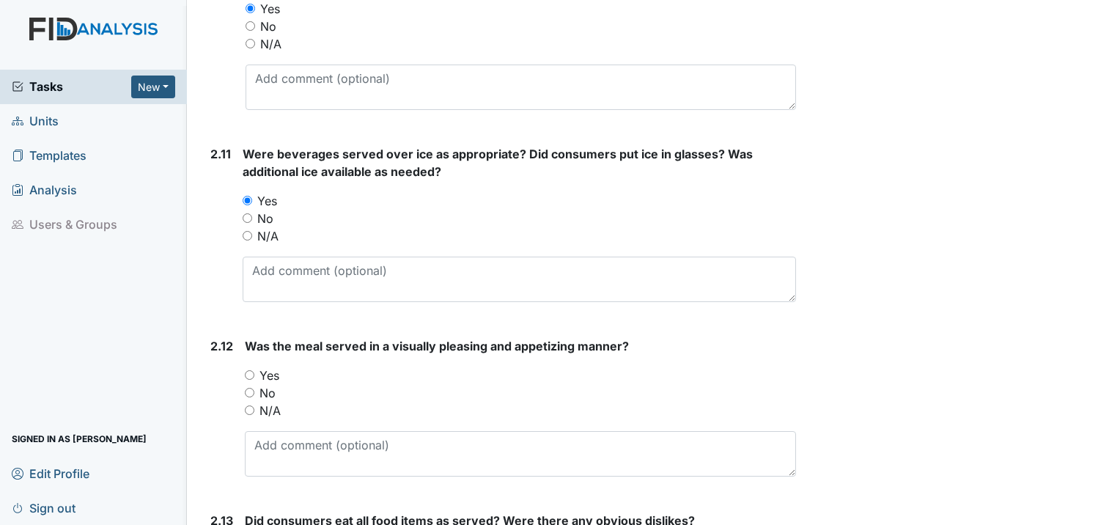
scroll to position [2786, 0]
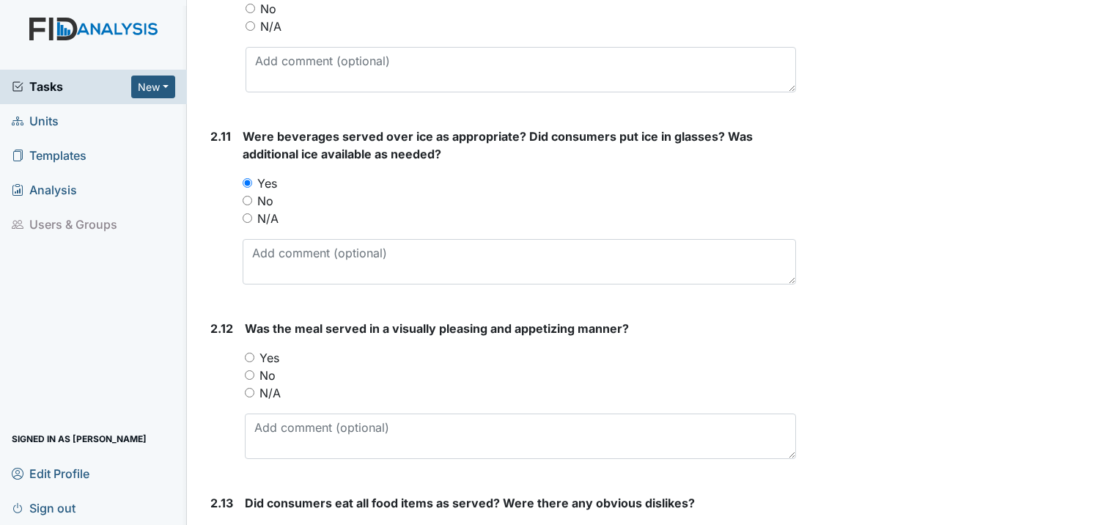
click at [247, 353] on input "Yes" at bounding box center [250, 358] width 10 height 10
radio input "true"
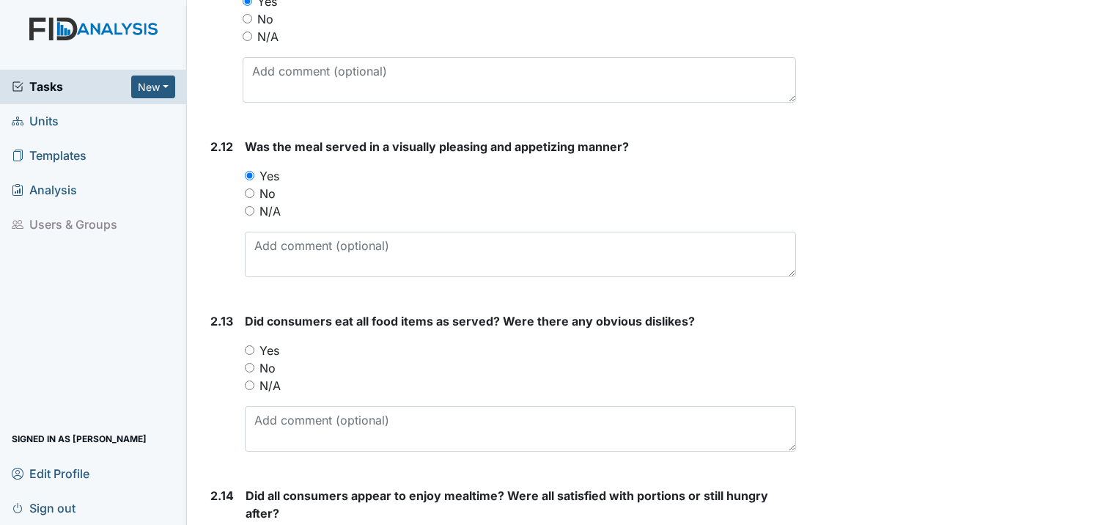
scroll to position [3006, 0]
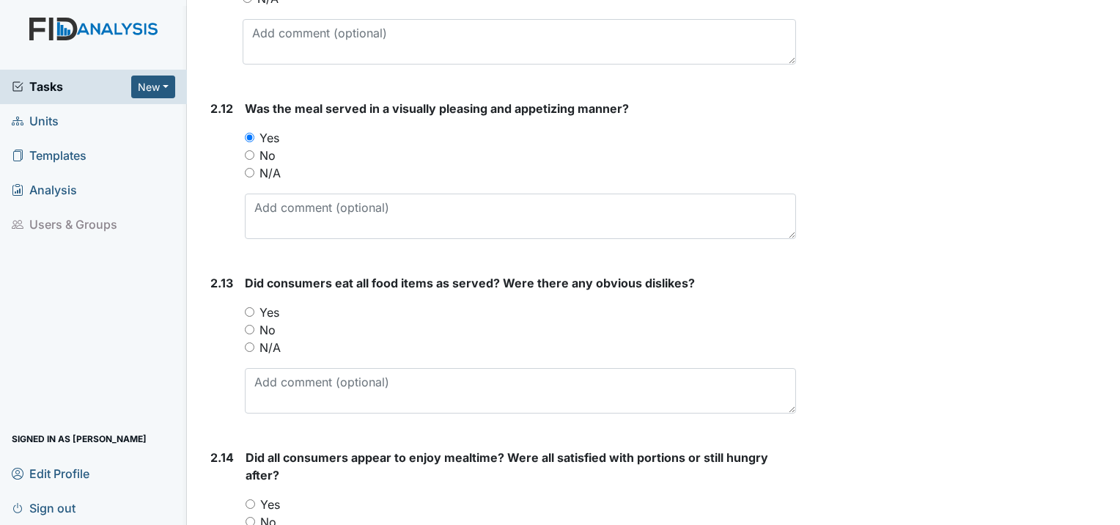
click at [253, 307] on input "Yes" at bounding box center [250, 312] width 10 height 10
radio input "true"
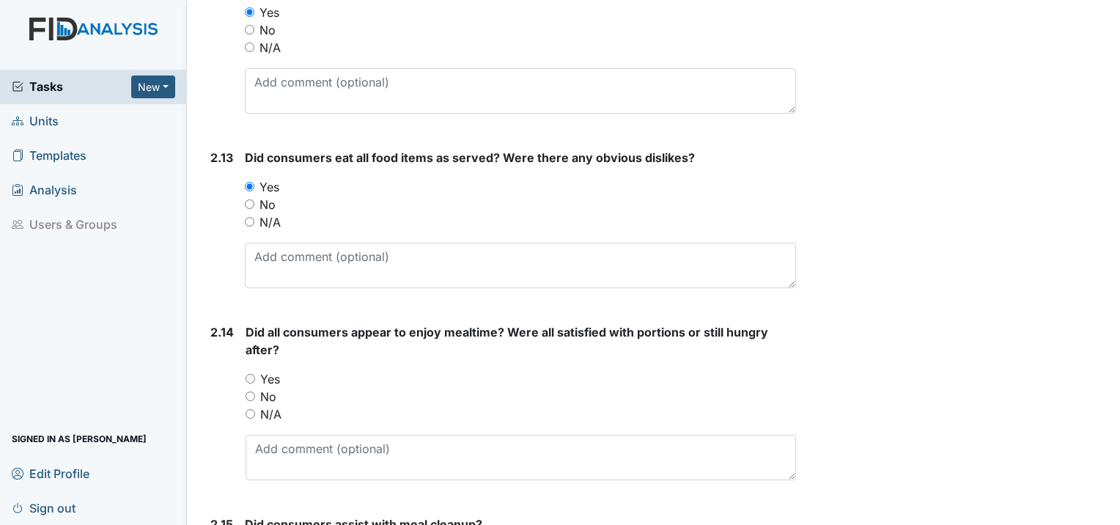
scroll to position [3226, 0]
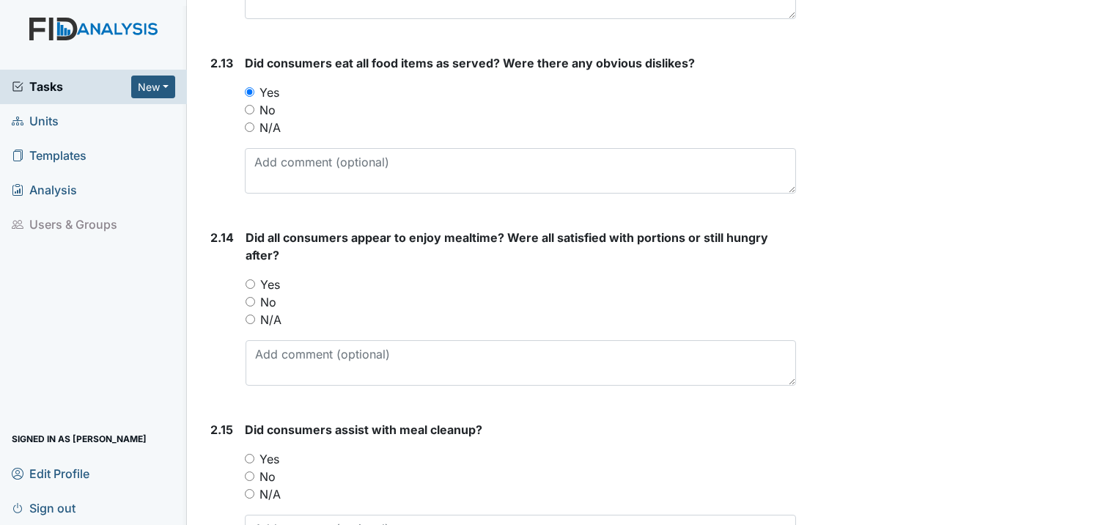
click at [249, 279] on input "Yes" at bounding box center [251, 284] width 10 height 10
radio input "true"
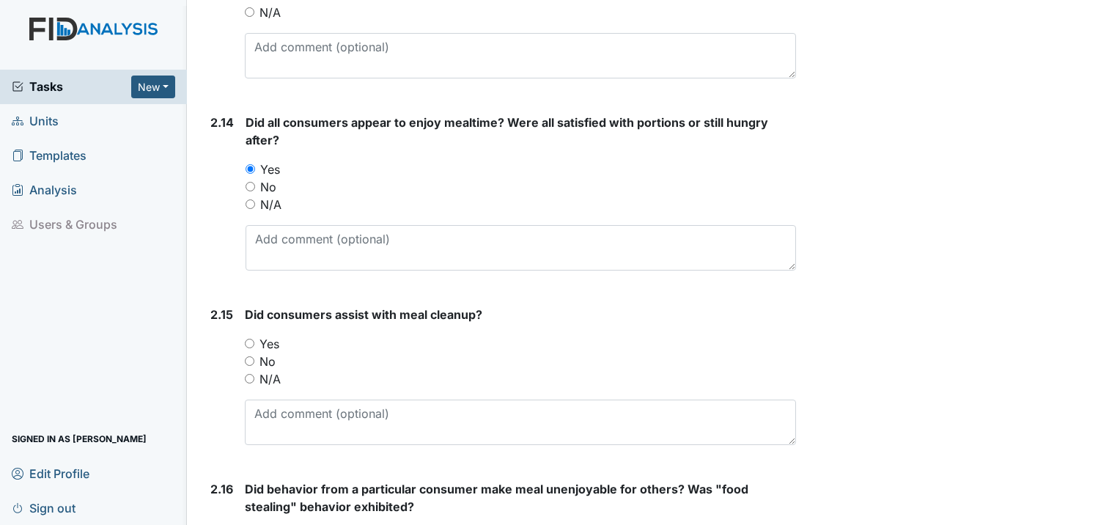
scroll to position [3373, 0]
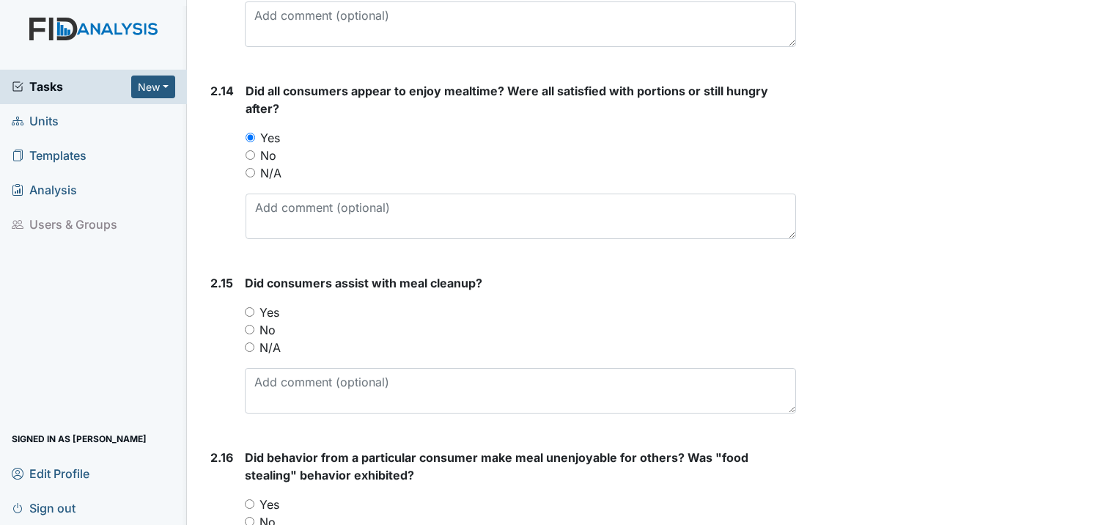
click at [246, 307] on input "Yes" at bounding box center [250, 312] width 10 height 10
radio input "true"
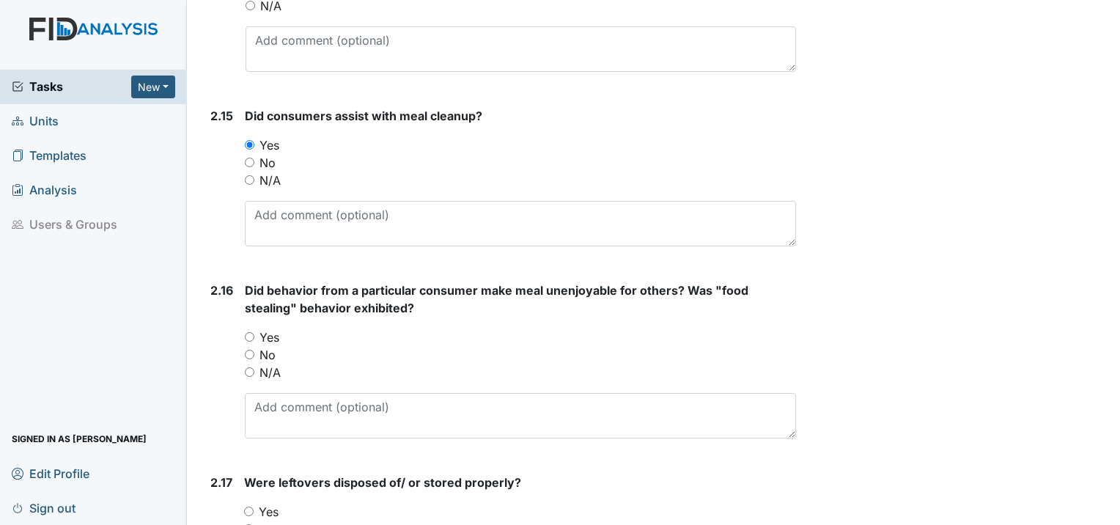
scroll to position [3593, 0]
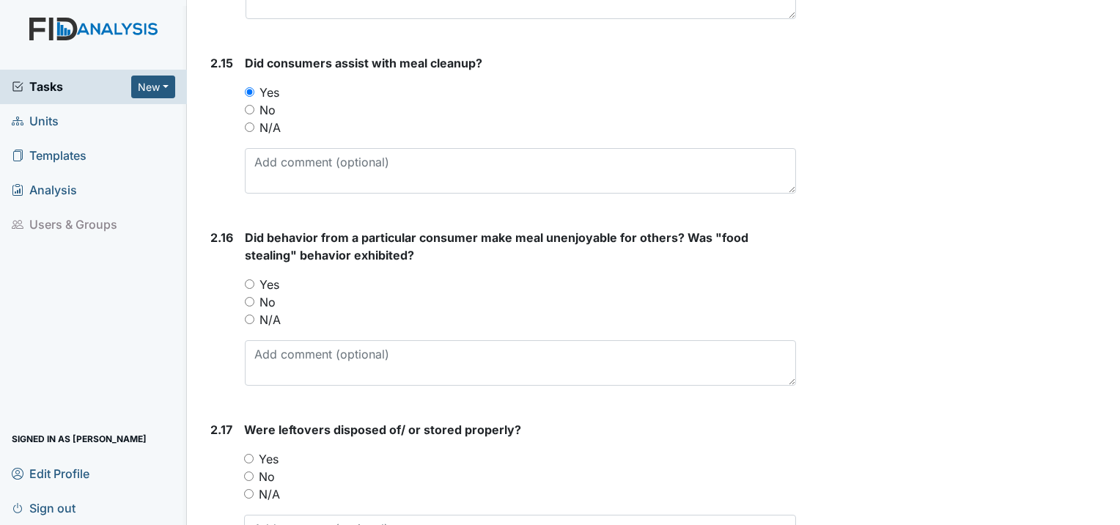
click at [246, 297] on input "No" at bounding box center [250, 302] width 10 height 10
radio input "true"
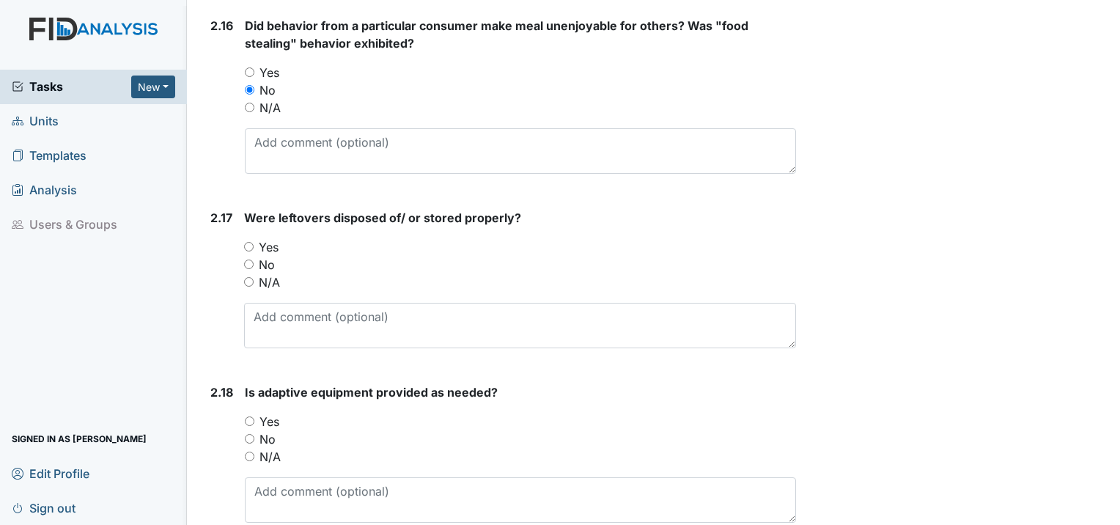
scroll to position [3813, 0]
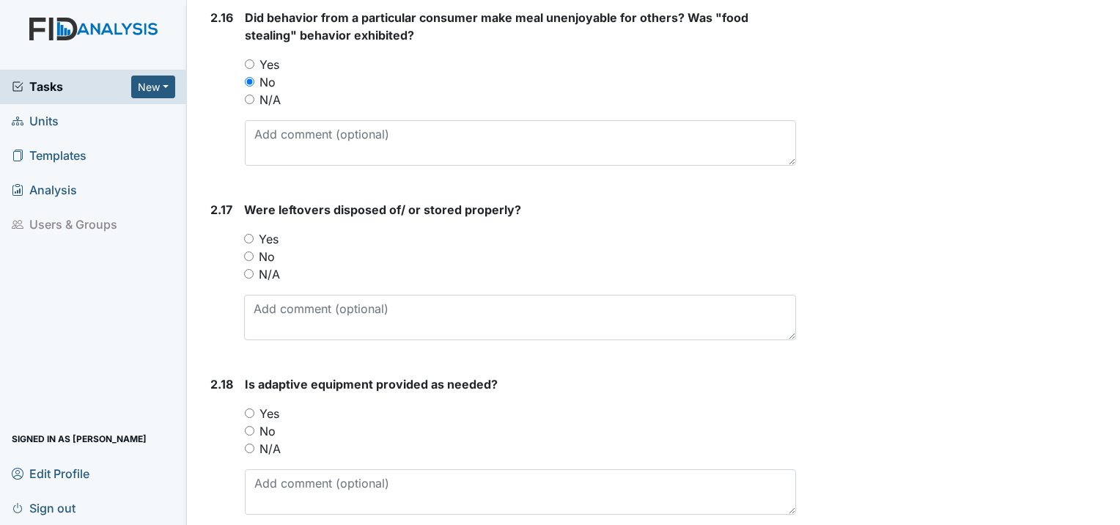
click at [251, 234] on input "Yes" at bounding box center [249, 239] width 10 height 10
radio input "true"
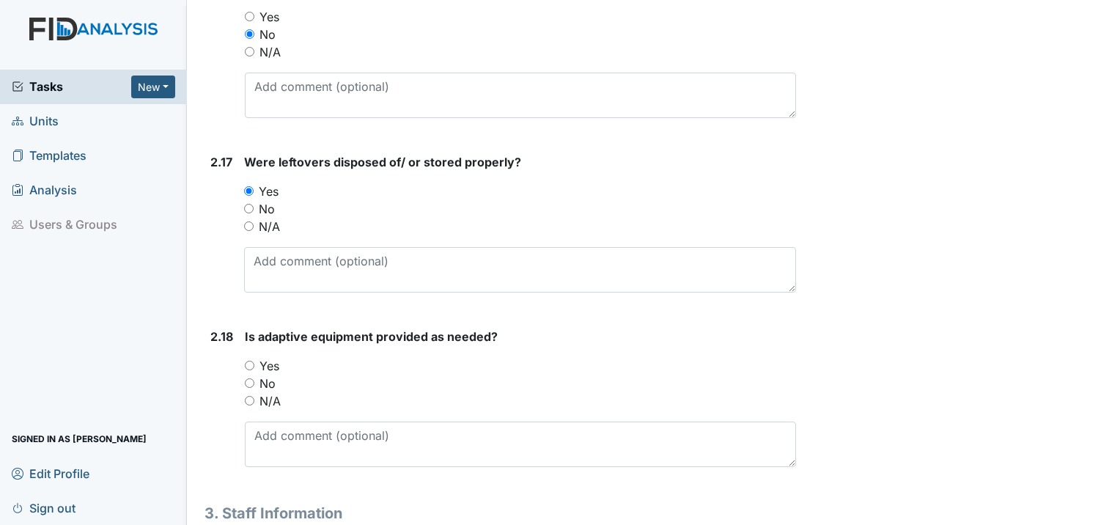
scroll to position [3886, 0]
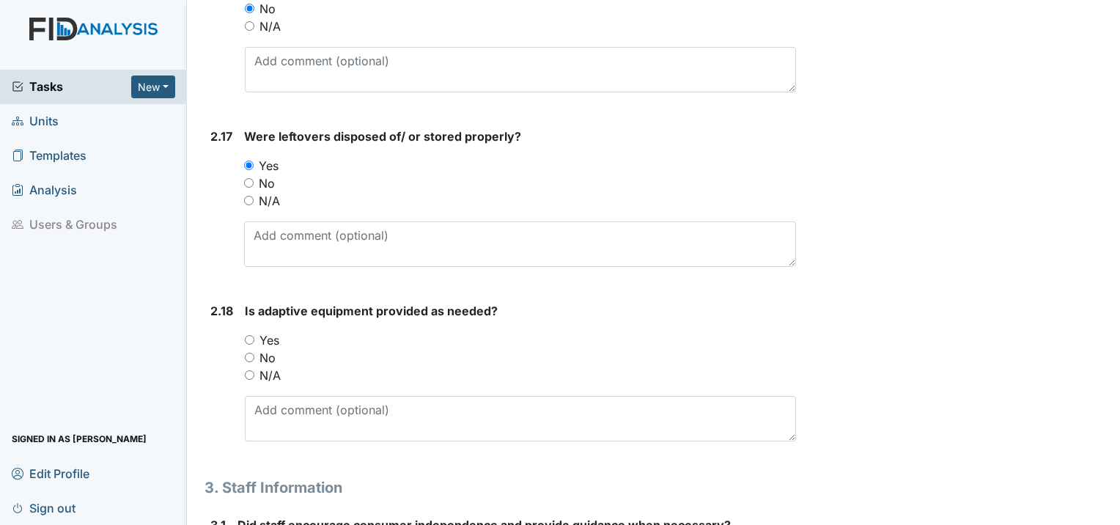
click at [246, 335] on input "Yes" at bounding box center [250, 340] width 10 height 10
radio input "true"
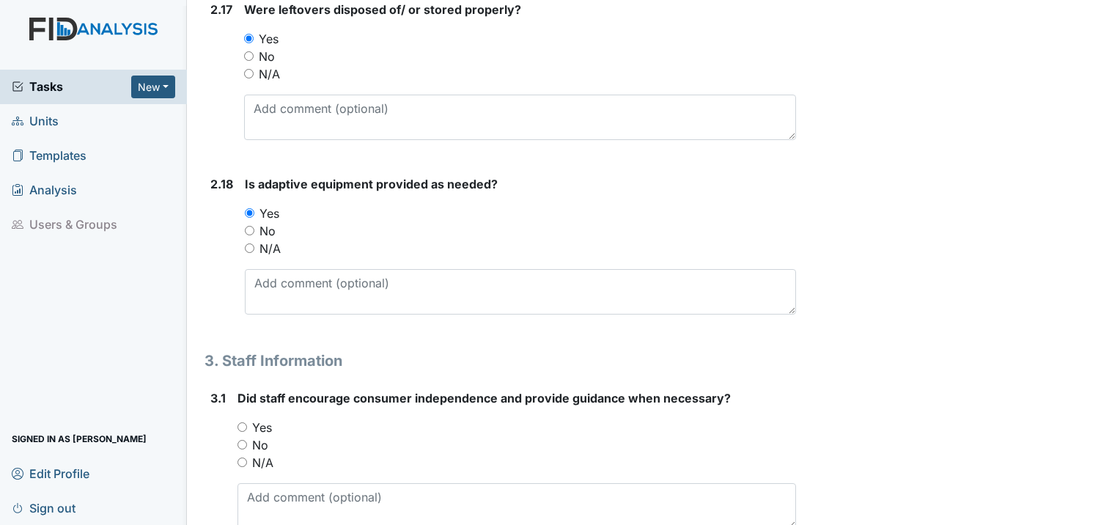
scroll to position [4032, 0]
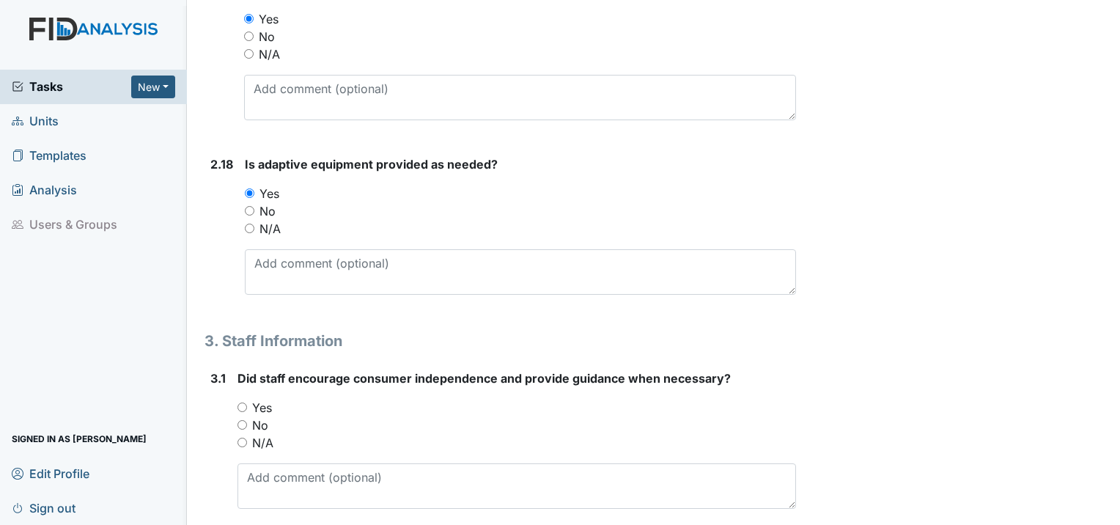
click at [242, 403] on input "Yes" at bounding box center [243, 408] width 10 height 10
radio input "true"
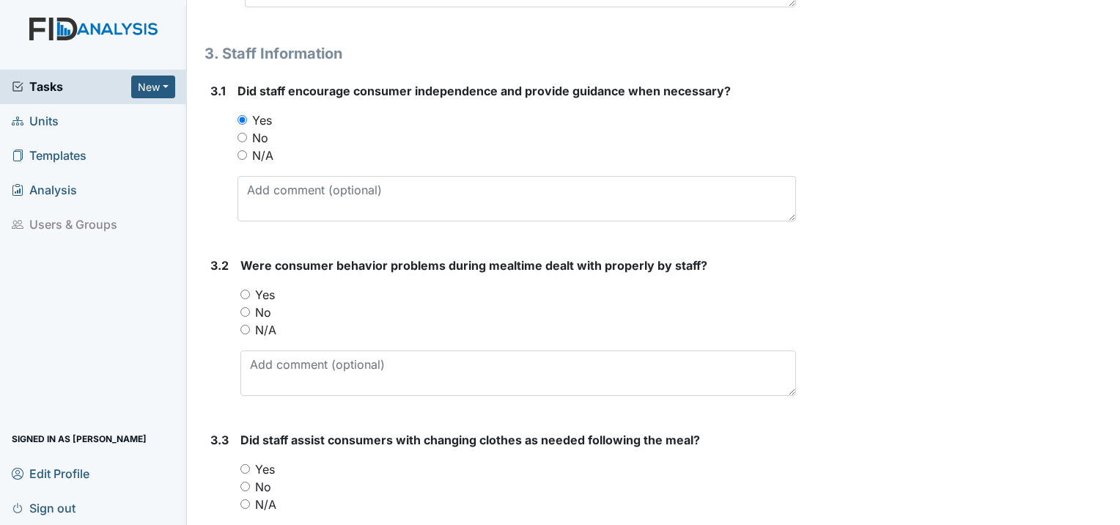
scroll to position [4326, 0]
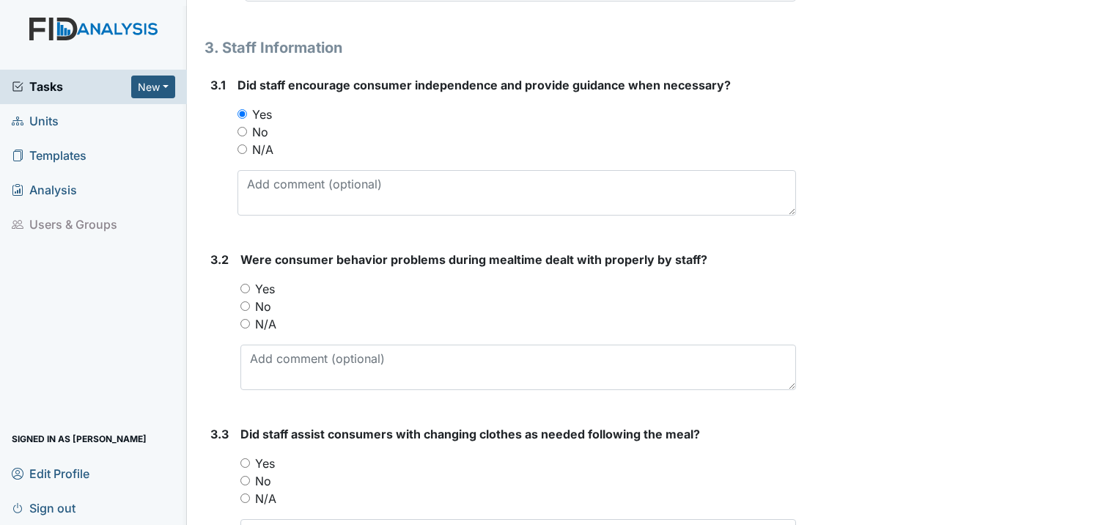
click at [246, 284] on input "Yes" at bounding box center [245, 289] width 10 height 10
radio input "true"
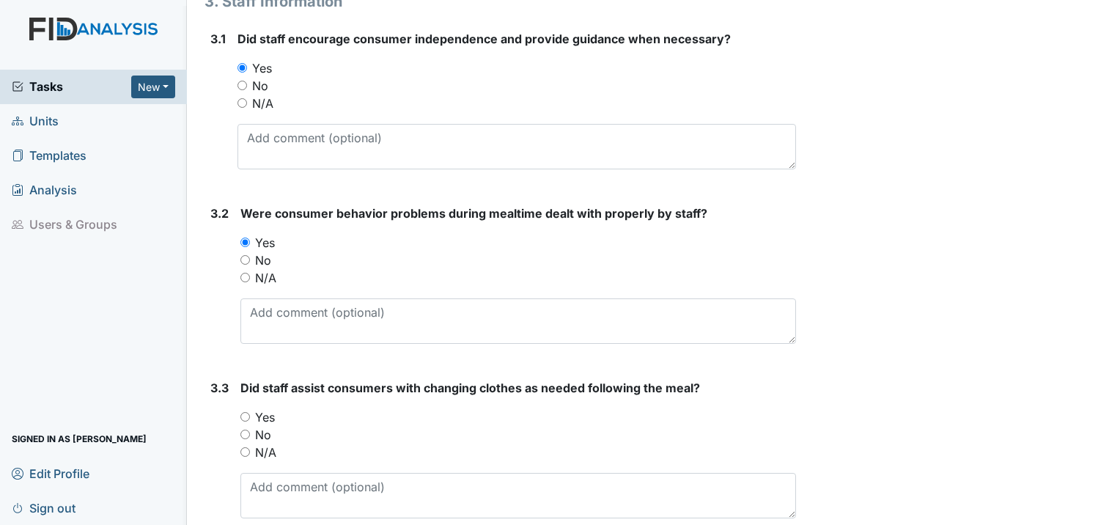
scroll to position [4397, 0]
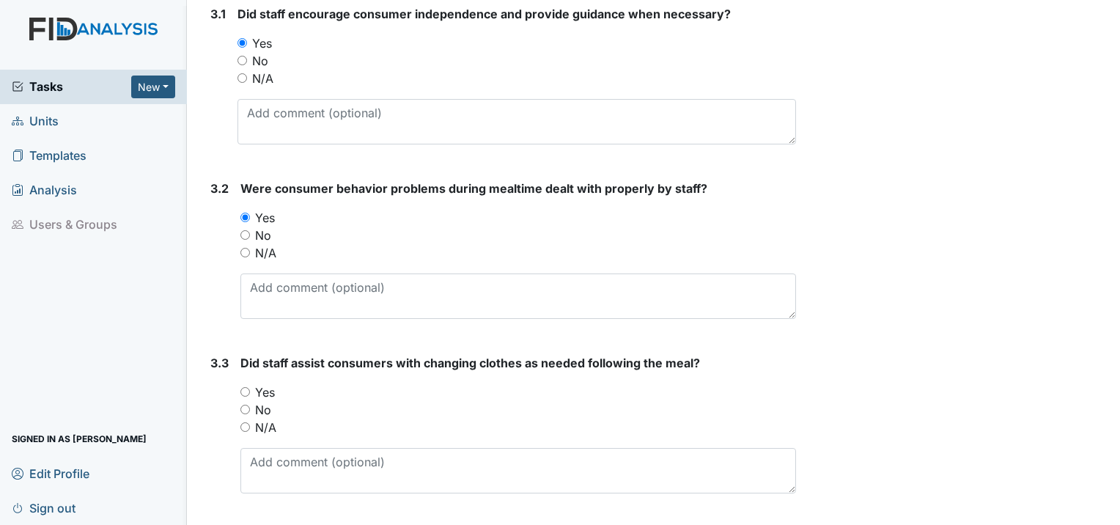
click at [243, 383] on div "Yes" at bounding box center [518, 392] width 556 height 18
click at [243, 387] on input "Yes" at bounding box center [245, 392] width 10 height 10
radio input "true"
